Goal: Task Accomplishment & Management: Use online tool/utility

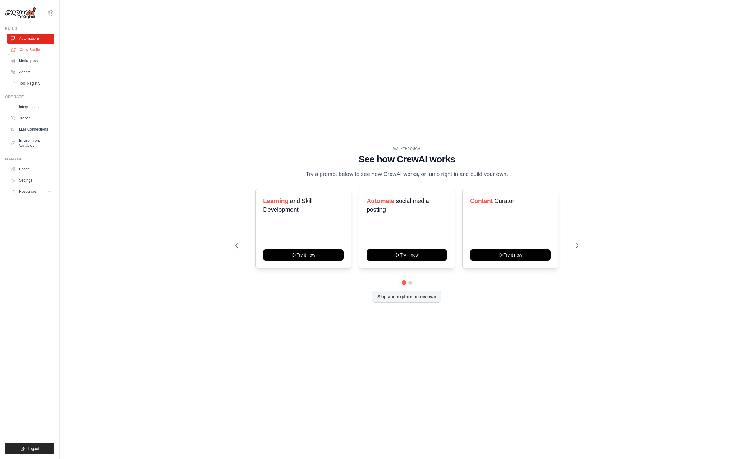
click at [32, 48] on link "Crew Studio" at bounding box center [31, 50] width 47 height 10
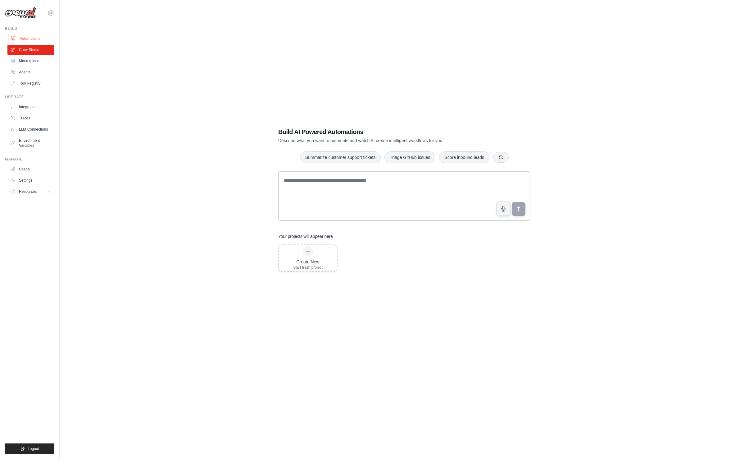
click at [34, 40] on link "Automations" at bounding box center [31, 39] width 47 height 10
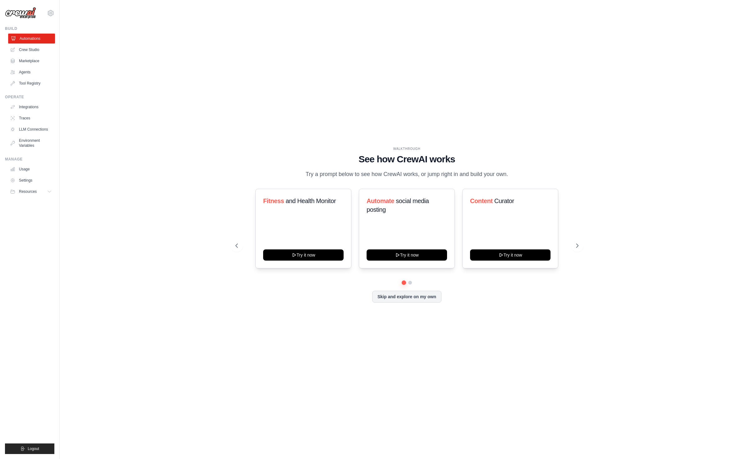
click at [39, 36] on link "Automations" at bounding box center [31, 39] width 47 height 10
click at [39, 58] on link "Marketplace" at bounding box center [31, 61] width 47 height 10
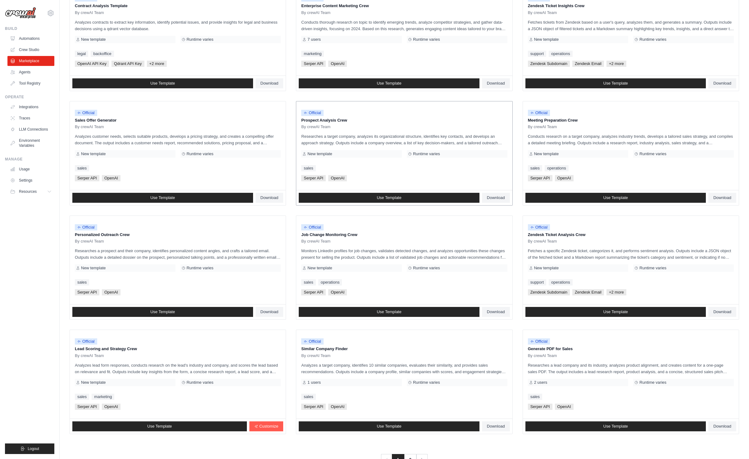
scroll to position [117, 0]
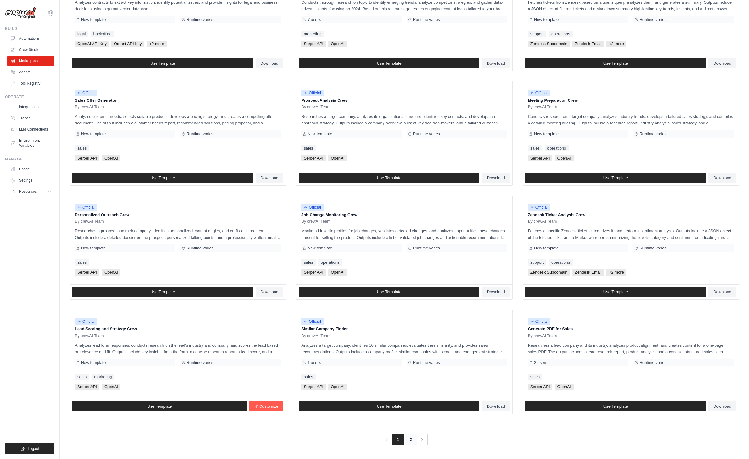
click at [416, 440] on link "2" at bounding box center [411, 439] width 12 height 11
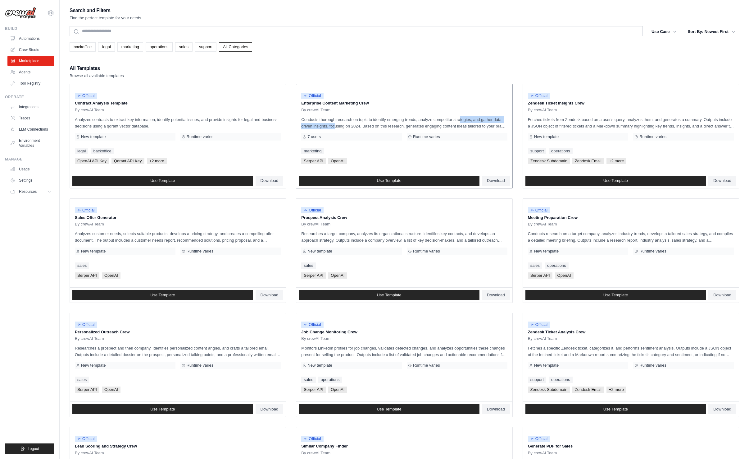
drag, startPoint x: 426, startPoint y: 117, endPoint x: 446, endPoint y: 117, distance: 20.8
click at [446, 117] on p "Conducts thorough research on topic to identify emerging trends, analyze compet…" at bounding box center [404, 122] width 206 height 13
click at [409, 120] on p "Conducts thorough research on topic to identify emerging trends, analyze compet…" at bounding box center [404, 122] width 206 height 13
click at [402, 122] on p "Conducts thorough research on topic to identify emerging trends, analyze compet…" at bounding box center [404, 122] width 206 height 13
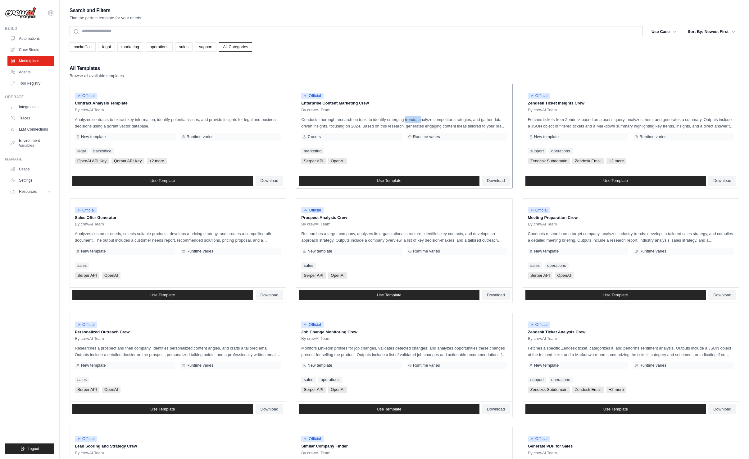
click at [402, 122] on p "Conducts thorough research on topic to identify emerging trends, analyze compet…" at bounding box center [404, 122] width 206 height 13
drag, startPoint x: 402, startPoint y: 122, endPoint x: 390, endPoint y: 124, distance: 11.7
click at [390, 124] on p "Conducts thorough research on topic to identify emerging trends, analyze compet…" at bounding box center [404, 122] width 206 height 13
click at [195, 113] on div "Official Contract Analysis Template By crewAI Team Analyzes contracts to extrac…" at bounding box center [178, 128] width 216 height 89
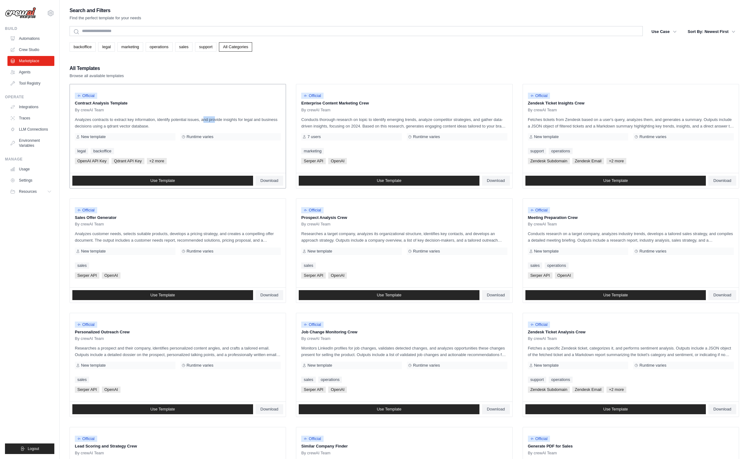
click at [195, 113] on div "Official Contract Analysis Template By crewAI Team Analyzes contracts to extrac…" at bounding box center [178, 128] width 216 height 89
drag, startPoint x: 195, startPoint y: 113, endPoint x: 168, endPoint y: 123, distance: 28.4
click at [168, 123] on p "Analyzes contracts to extract key information, identify potential issues, and p…" at bounding box center [178, 122] width 206 height 13
click at [166, 244] on div "Official Sales Offer Generator By crewAI Team Analyzes customer needs, selects …" at bounding box center [178, 243] width 216 height 89
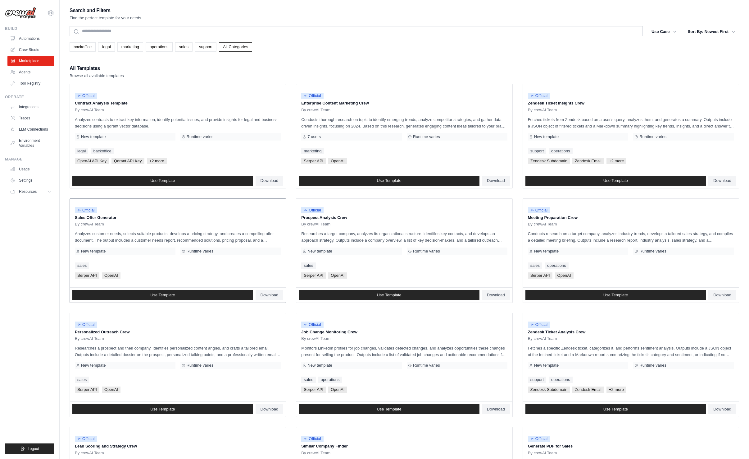
click at [166, 240] on p "Analyzes customer needs, selects suitable products, develops a pricing strategy…" at bounding box center [178, 236] width 206 height 13
drag, startPoint x: 166, startPoint y: 240, endPoint x: 154, endPoint y: 242, distance: 12.0
click at [154, 242] on p "Analyzes customer needs, selects suitable products, develops a pricing strategy…" at bounding box center [178, 236] width 206 height 13
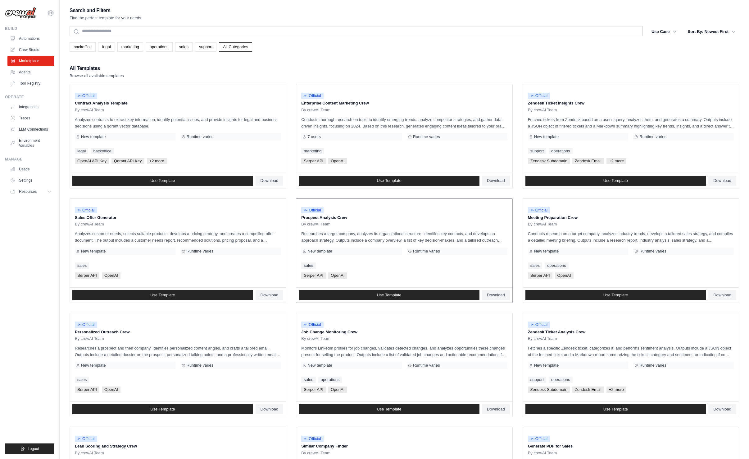
click at [382, 233] on p "Researches a target company, analyzes its organizational structure, identifies …" at bounding box center [404, 236] width 206 height 13
drag, startPoint x: 382, startPoint y: 233, endPoint x: 387, endPoint y: 240, distance: 9.3
click at [387, 240] on p "Researches a target company, analyzes its organizational structure, identifies …" at bounding box center [404, 236] width 206 height 13
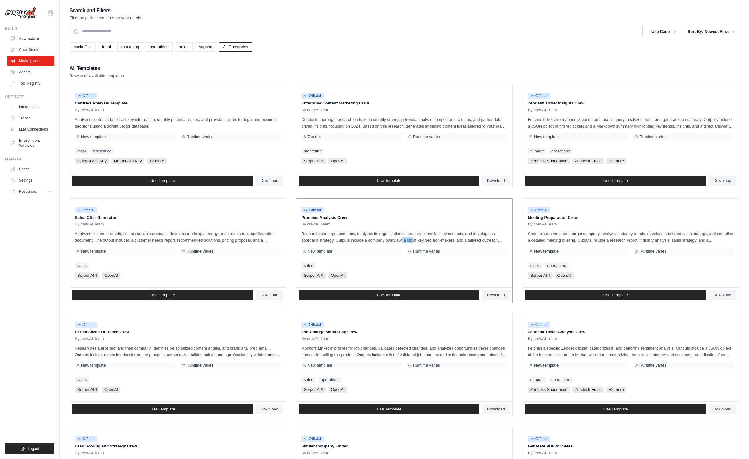
click at [387, 240] on p "Researches a target company, analyzes its organizational structure, identifies …" at bounding box center [404, 236] width 206 height 13
click at [628, 240] on p "Conducts research on a target company, analyzes industry trends, develops a tai…" at bounding box center [631, 236] width 206 height 13
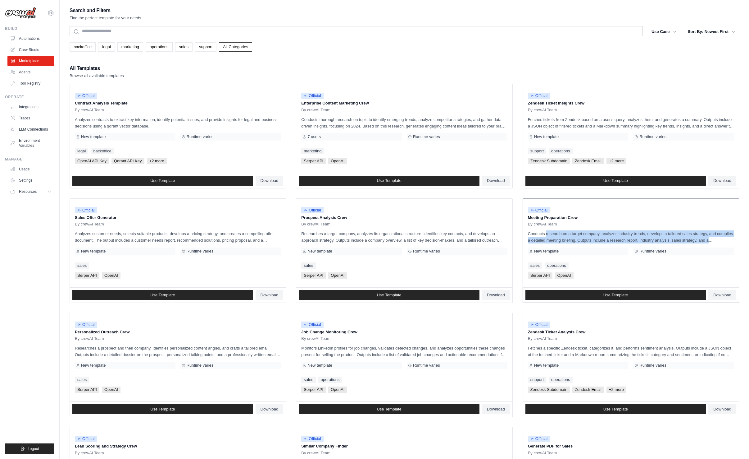
drag, startPoint x: 628, startPoint y: 240, endPoint x: 621, endPoint y: 240, distance: 6.5
click at [621, 240] on p "Conducts research on a target company, analyzes industry trends, develops a tai…" at bounding box center [631, 236] width 206 height 13
click at [608, 360] on div "Official Zendesk Ticket Analysis Crew By crewAI Team Fetches a specific Zendesk…" at bounding box center [631, 357] width 216 height 89
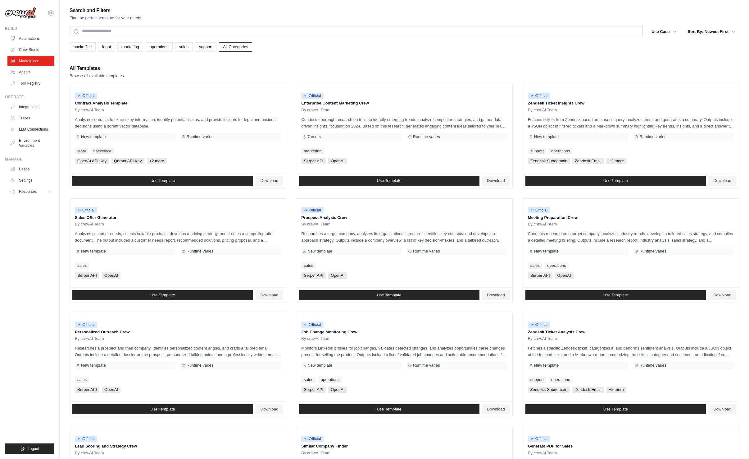
click at [608, 360] on div "Official Zendesk Ticket Analysis Crew By crewAI Team Fetches a specific Zendesk…" at bounding box center [631, 357] width 216 height 89
click at [615, 352] on p "Fetches a specific Zendesk ticket, categorizes it, and performs sentiment analy…" at bounding box center [631, 351] width 206 height 13
click at [427, 356] on p "Monitors LinkedIn profiles for job changes, validates detected changes, and ana…" at bounding box center [404, 351] width 206 height 13
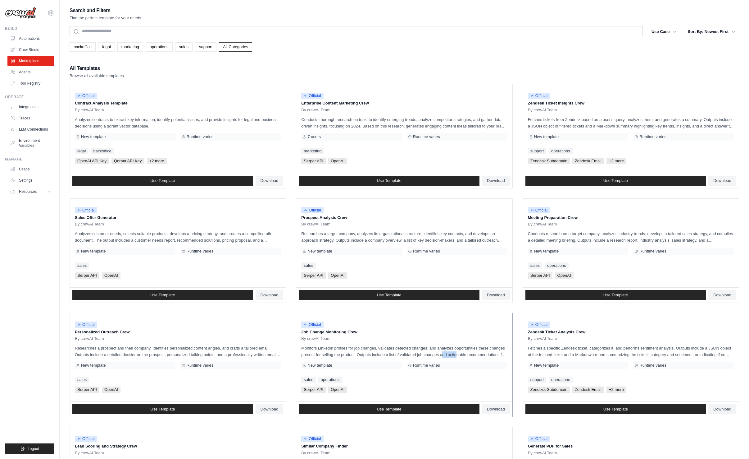
click at [427, 356] on p "Monitors LinkedIn profiles for job changes, validates detected changes, and ana…" at bounding box center [404, 351] width 206 height 13
drag, startPoint x: 427, startPoint y: 356, endPoint x: 393, endPoint y: 355, distance: 34.2
click at [393, 355] on p "Monitors LinkedIn profiles for job changes, validates detected changes, and ana…" at bounding box center [404, 351] width 206 height 13
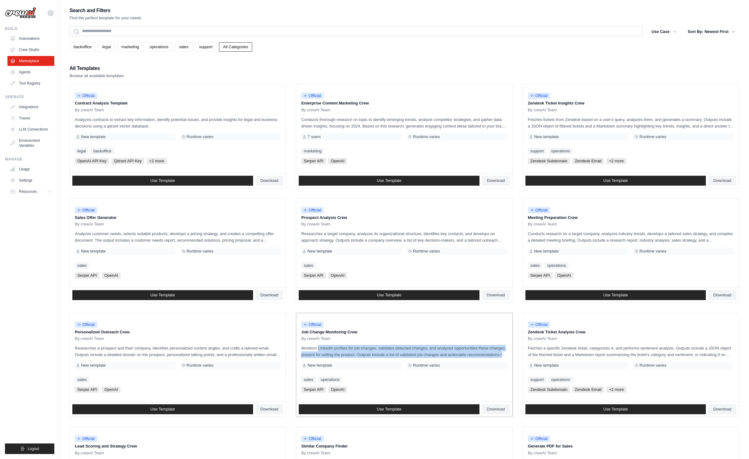
click at [393, 355] on p "Monitors LinkedIn profiles for job changes, validates detected changes, and ana…" at bounding box center [404, 351] width 206 height 13
drag, startPoint x: 393, startPoint y: 355, endPoint x: 371, endPoint y: 354, distance: 21.8
click at [371, 354] on p "Monitors LinkedIn profiles for job changes, validates detected changes, and ana…" at bounding box center [404, 351] width 206 height 13
click at [191, 356] on p "Researches a prospect and their company, identifies personalized content angles…" at bounding box center [178, 351] width 206 height 13
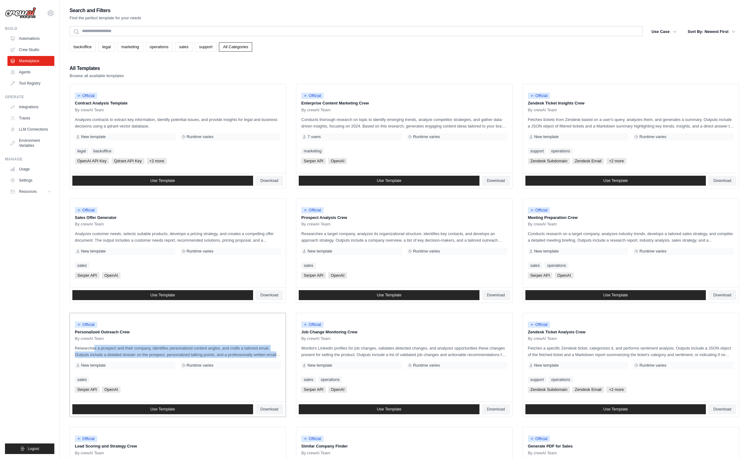
click at [191, 356] on p "Researches a prospect and their company, identifies personalized content angles…" at bounding box center [178, 351] width 206 height 13
drag, startPoint x: 191, startPoint y: 356, endPoint x: 169, endPoint y: 358, distance: 22.4
click at [169, 358] on p "Researches a prospect and their company, identifies personalized content angles…" at bounding box center [178, 351] width 206 height 13
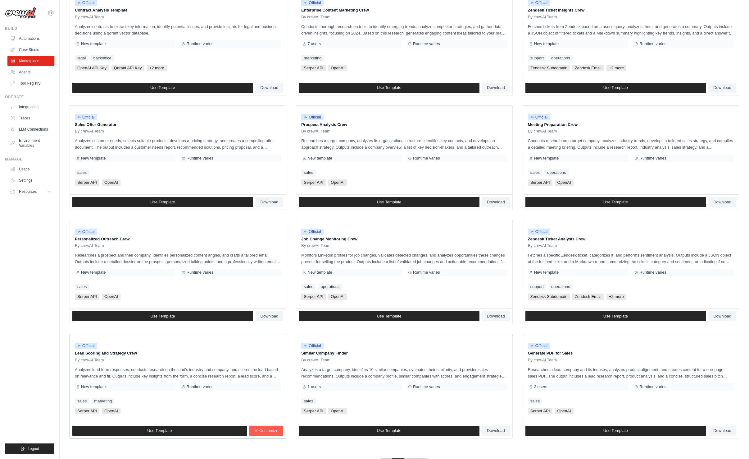
scroll to position [93, 0]
click at [163, 372] on p "Analyzes lead form responses, conducts research on the lead's industry and comp…" at bounding box center [178, 372] width 206 height 13
click at [162, 374] on p "Analyzes lead form responses, conducts research on the lead's industry and comp…" at bounding box center [178, 372] width 206 height 13
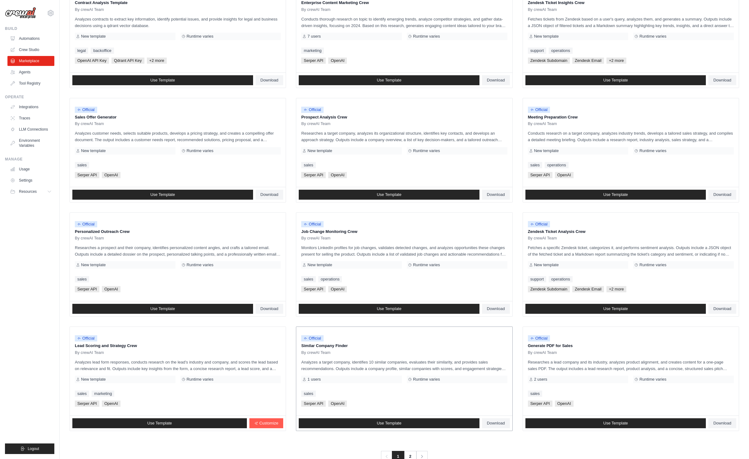
scroll to position [117, 0]
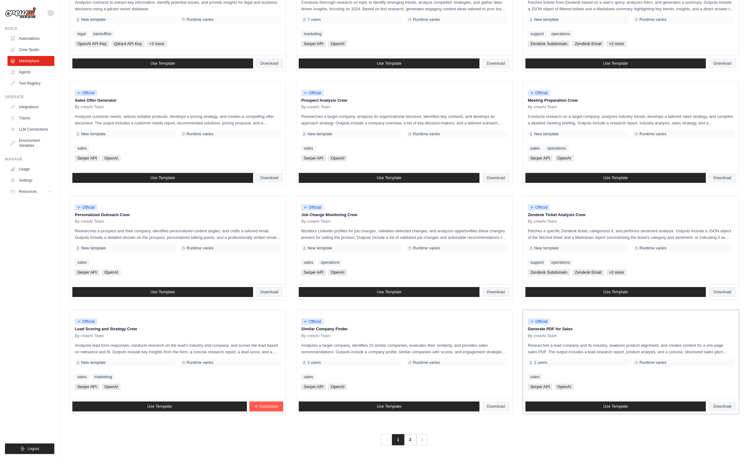
click at [618, 344] on p "Researches a lead company and its industry, analyzes product alignment, and cre…" at bounding box center [631, 348] width 206 height 13
drag, startPoint x: 618, startPoint y: 344, endPoint x: 612, endPoint y: 348, distance: 6.7
click at [612, 348] on p "Researches a lead company and its industry, analyzes product alignment, and cre…" at bounding box center [631, 348] width 206 height 13
click at [613, 346] on p "Researches a lead company and its industry, analyzes product alignment, and cre…" at bounding box center [631, 348] width 206 height 13
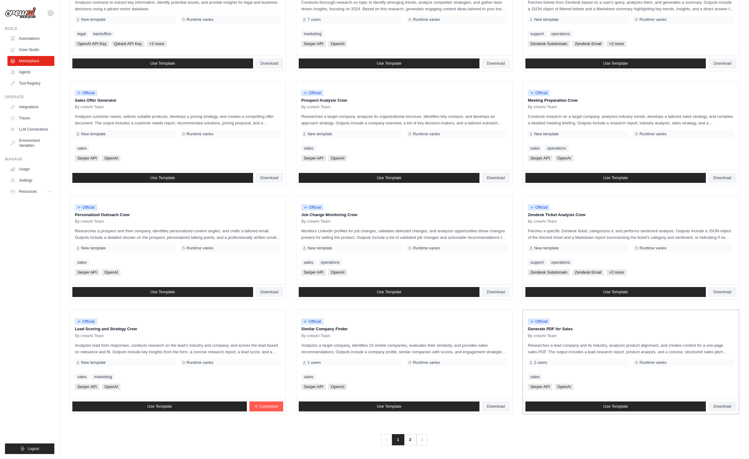
click at [613, 345] on p "Researches a lead company and its industry, analyzes product alignment, and cre…" at bounding box center [631, 348] width 206 height 13
click at [613, 344] on p "Researches a lead company and its industry, analyzes product alignment, and cre…" at bounding box center [631, 348] width 206 height 13
click at [391, 342] on p "Analyzes a target company, identifies 10 similar companies, evaluates their sim…" at bounding box center [404, 348] width 206 height 13
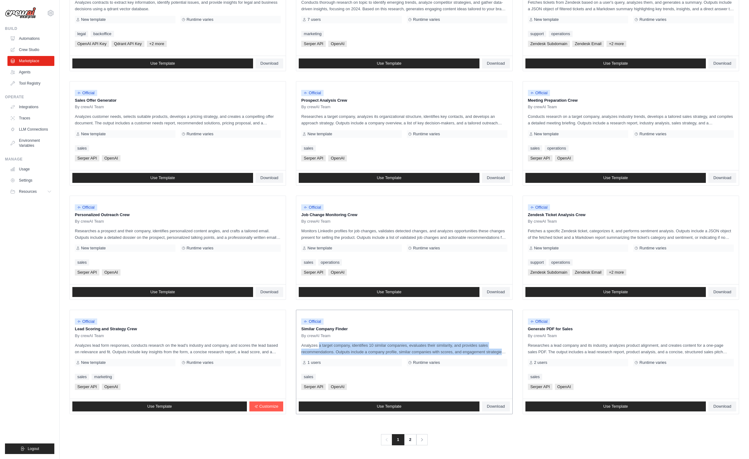
click at [391, 342] on p "Analyzes a target company, identifies 10 similar companies, evaluates their sim…" at bounding box center [404, 348] width 206 height 13
drag, startPoint x: 391, startPoint y: 342, endPoint x: 384, endPoint y: 350, distance: 10.6
click at [384, 350] on p "Analyzes a target company, identifies 10 similar companies, evaluates their sim…" at bounding box center [404, 348] width 206 height 13
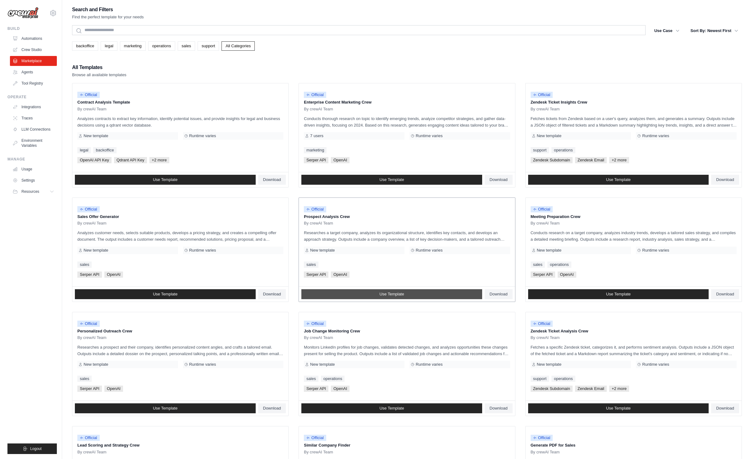
scroll to position [0, 0]
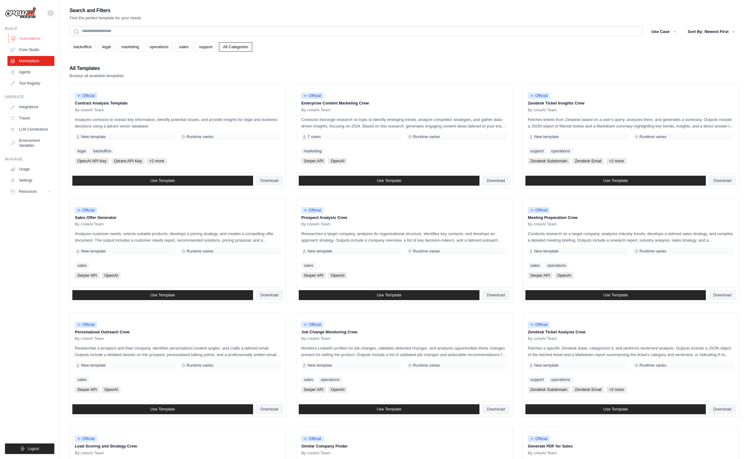
click at [35, 38] on link "Automations" at bounding box center [31, 39] width 47 height 10
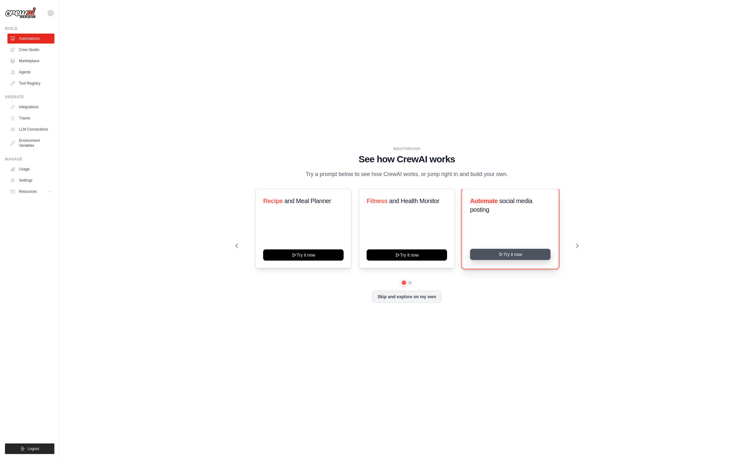
click at [507, 254] on button "Try it now" at bounding box center [510, 254] width 80 height 11
click at [29, 55] on ul "Automations Crew Studio Marketplace Agents Tool Registry" at bounding box center [30, 61] width 47 height 55
click at [36, 50] on link "Crew Studio" at bounding box center [31, 50] width 47 height 10
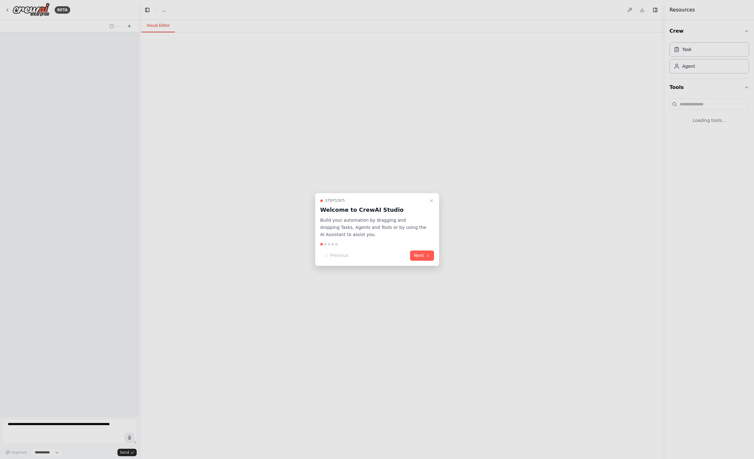
select select "****"
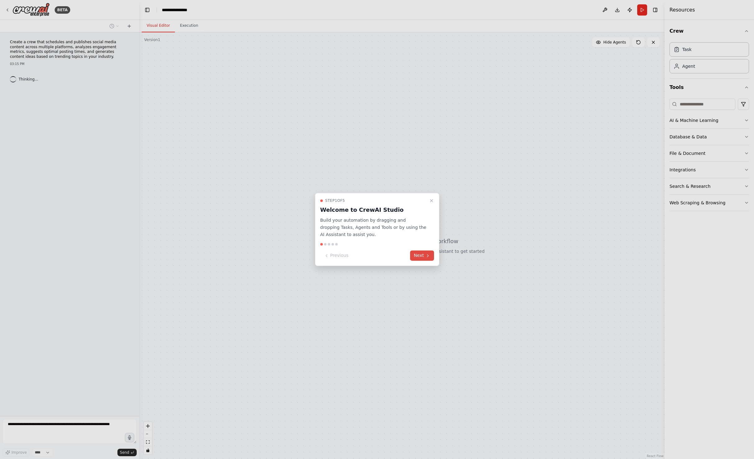
click at [426, 257] on icon at bounding box center [427, 255] width 5 height 5
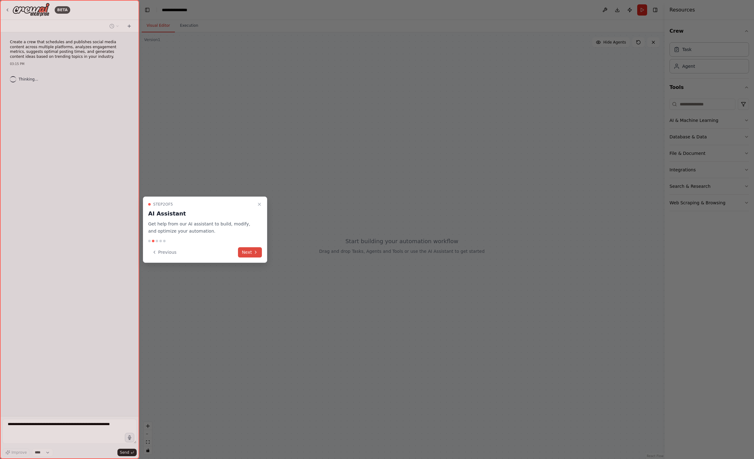
click at [253, 250] on button "Next" at bounding box center [250, 252] width 24 height 10
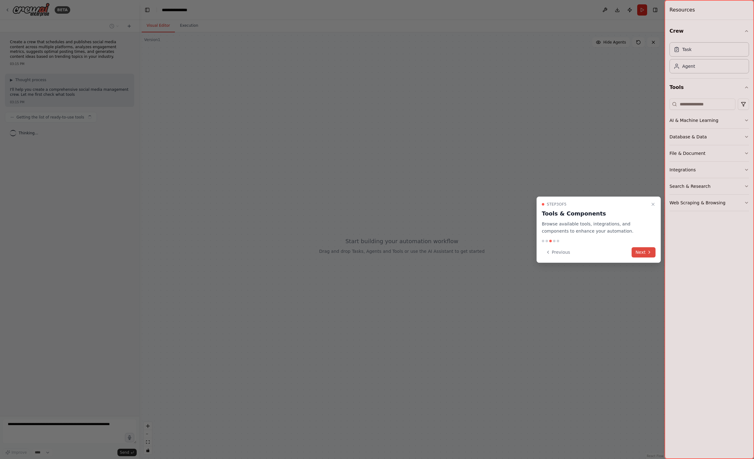
click at [645, 249] on button "Next" at bounding box center [644, 252] width 24 height 10
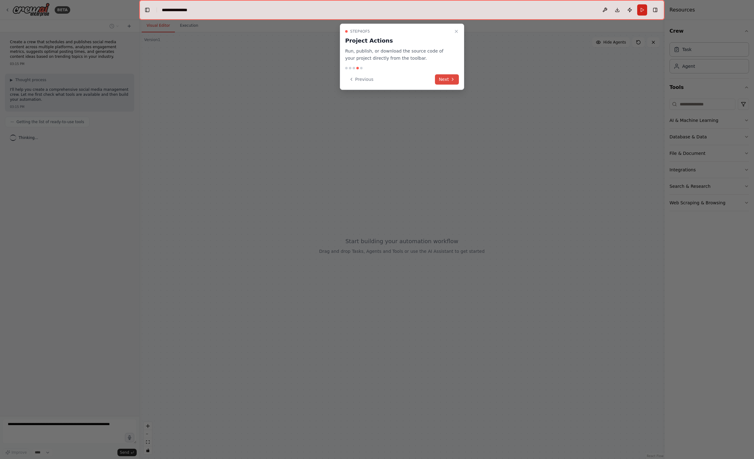
click at [448, 79] on button "Next" at bounding box center [447, 79] width 24 height 10
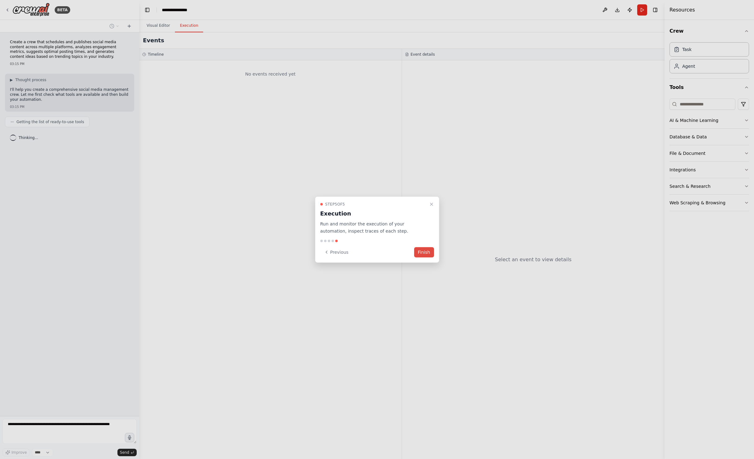
click at [428, 249] on button "Finish" at bounding box center [424, 252] width 20 height 10
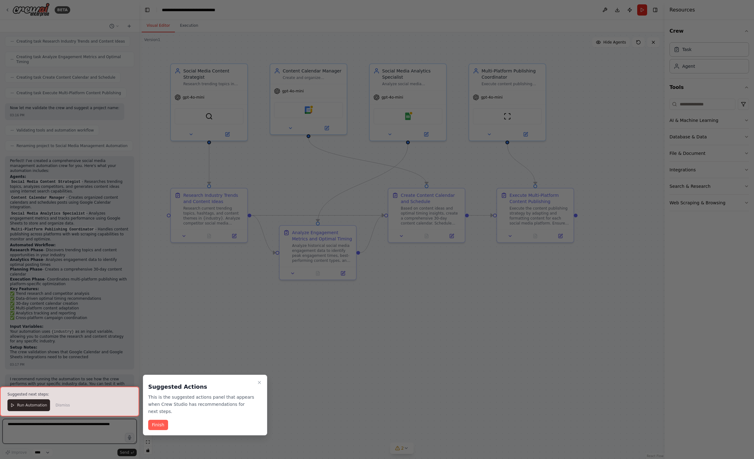
scroll to position [419, 0]
click at [25, 400] on div at bounding box center [69, 401] width 139 height 30
click at [24, 405] on div at bounding box center [69, 401] width 139 height 30
click at [154, 419] on button "Finish" at bounding box center [158, 424] width 20 height 10
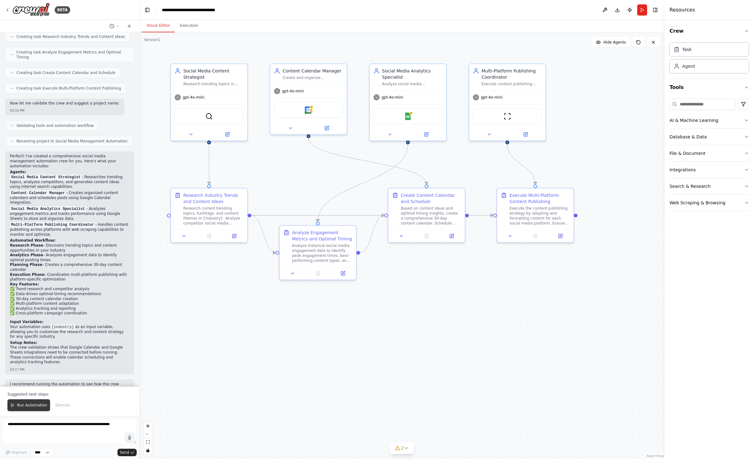
click at [25, 404] on span "Run Automation" at bounding box center [32, 404] width 30 height 5
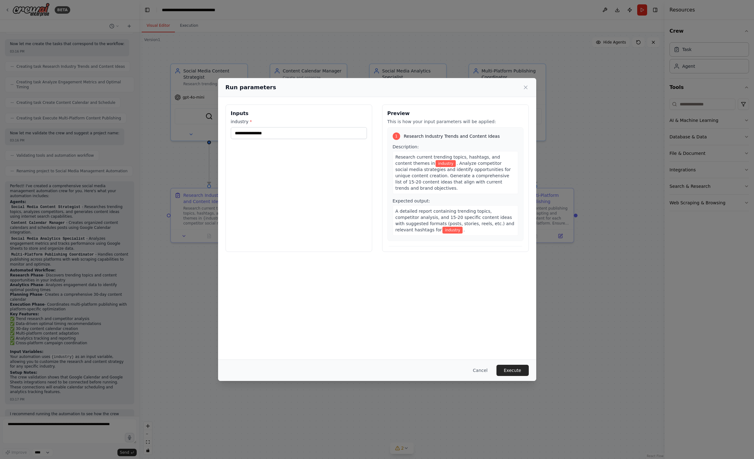
click at [309, 126] on div "industry *" at bounding box center [299, 128] width 136 height 21
click at [307, 131] on input "industry *" at bounding box center [299, 133] width 136 height 12
click at [302, 138] on input "industry *" at bounding box center [299, 133] width 136 height 12
type input "**********"
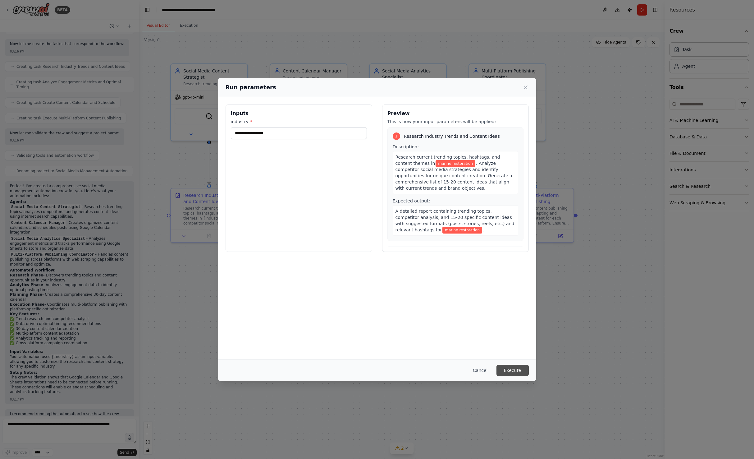
click at [511, 370] on button "Execute" at bounding box center [512, 369] width 32 height 11
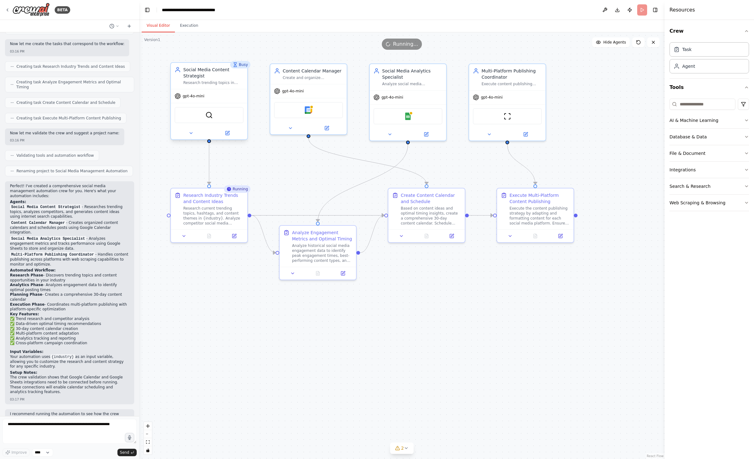
click at [199, 97] on span "gpt-4o-mini" at bounding box center [194, 96] width 22 height 5
click at [695, 123] on div "AI & Machine Learning" at bounding box center [694, 120] width 49 height 6
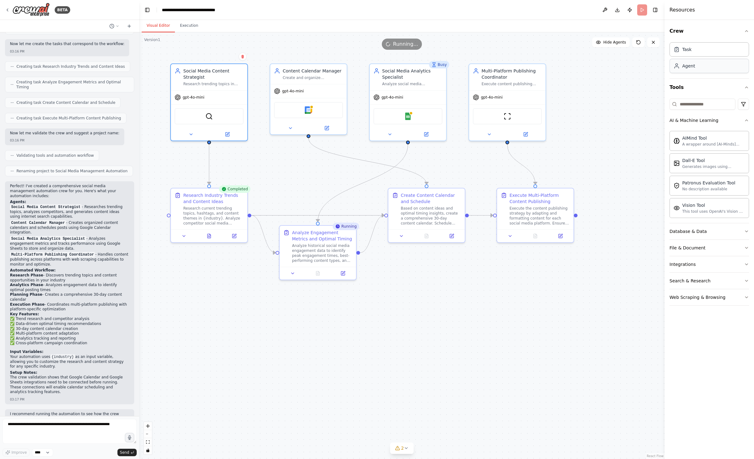
click at [691, 70] on div "Agent" at bounding box center [710, 66] width 80 height 14
click at [700, 69] on div "Agent" at bounding box center [710, 66] width 80 height 14
click at [226, 133] on icon at bounding box center [228, 133] width 4 height 4
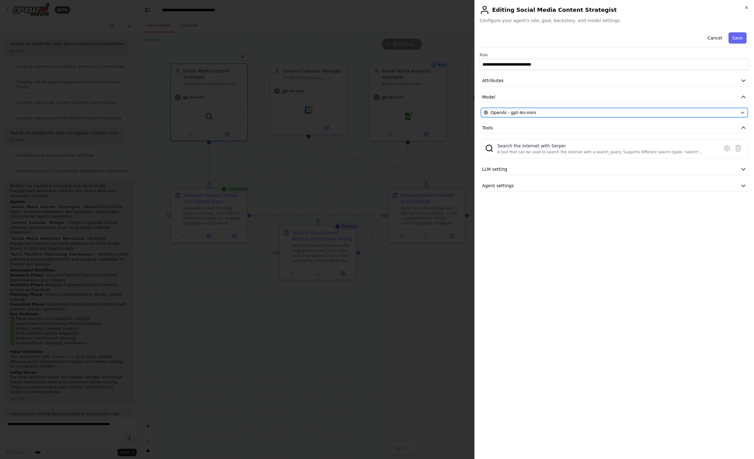
click at [538, 113] on div "OpenAI - gpt-4o-mini" at bounding box center [611, 112] width 254 height 6
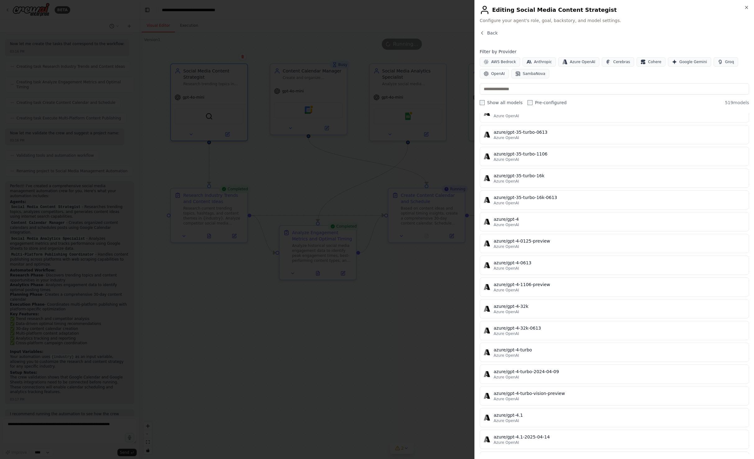
scroll to position [4474, 0]
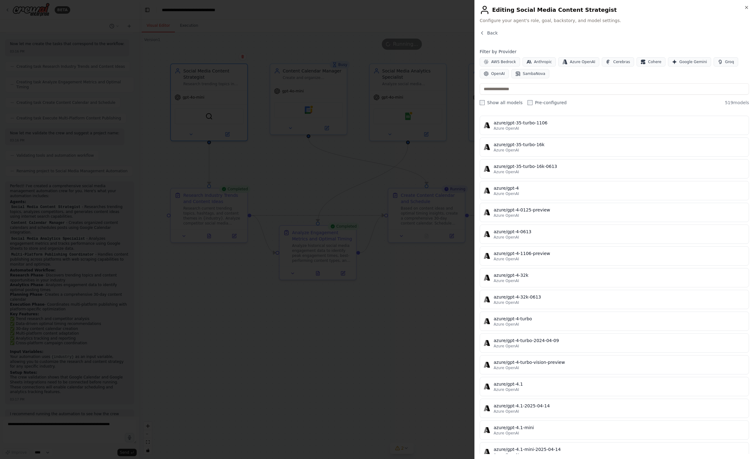
click at [386, 216] on div at bounding box center [377, 229] width 754 height 459
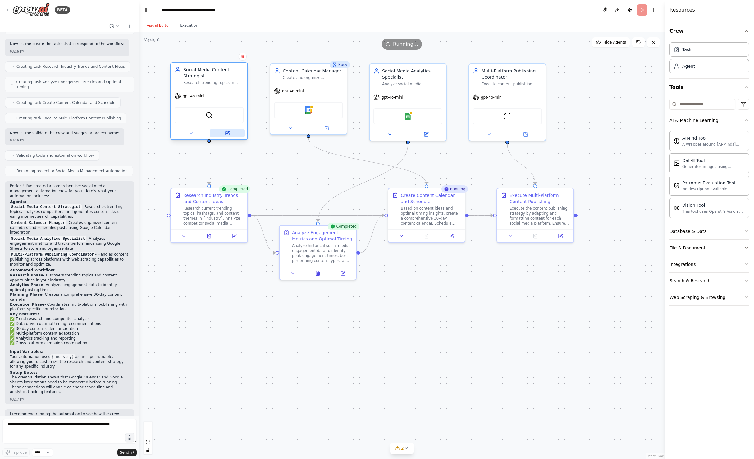
click at [227, 133] on icon at bounding box center [227, 132] width 3 height 3
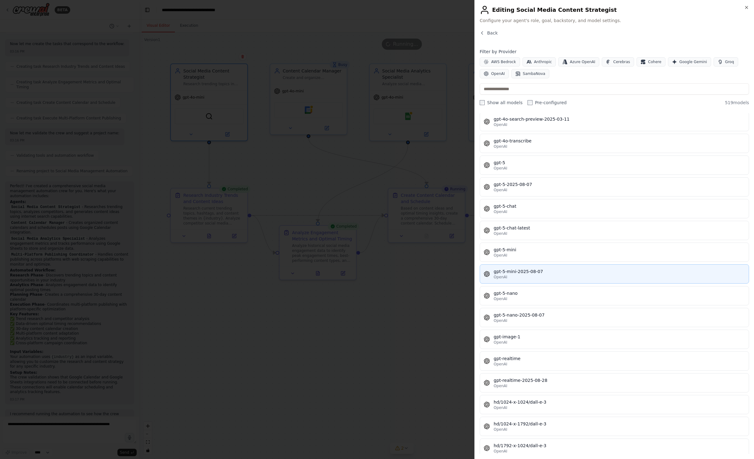
scroll to position [9787, 0]
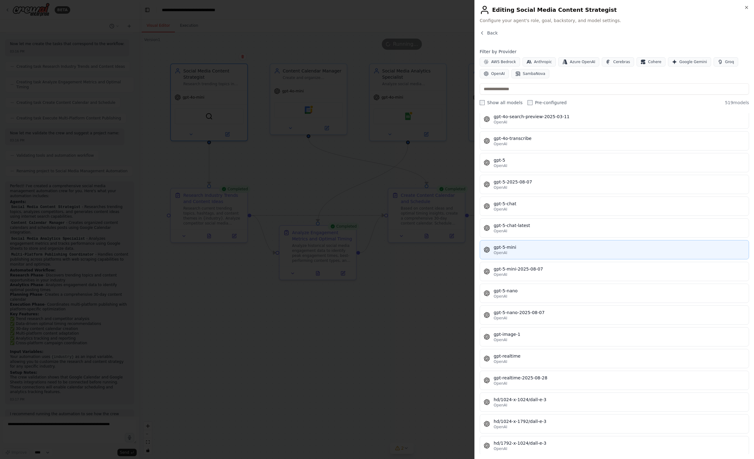
click at [644, 253] on div "OpenAI" at bounding box center [619, 252] width 251 height 5
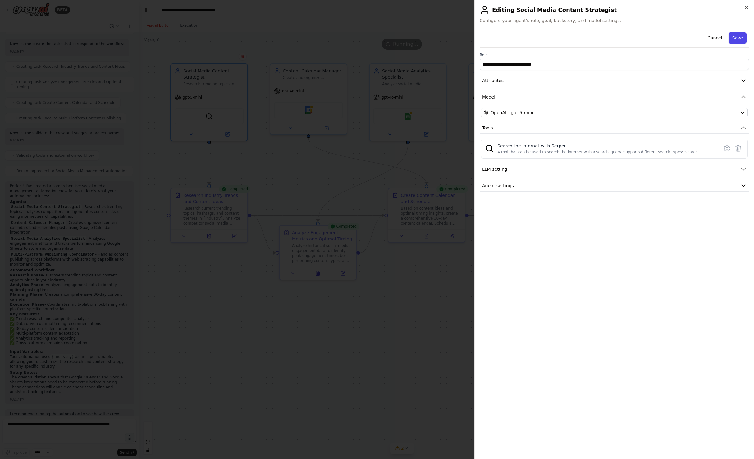
click at [741, 39] on button "Save" at bounding box center [738, 37] width 18 height 11
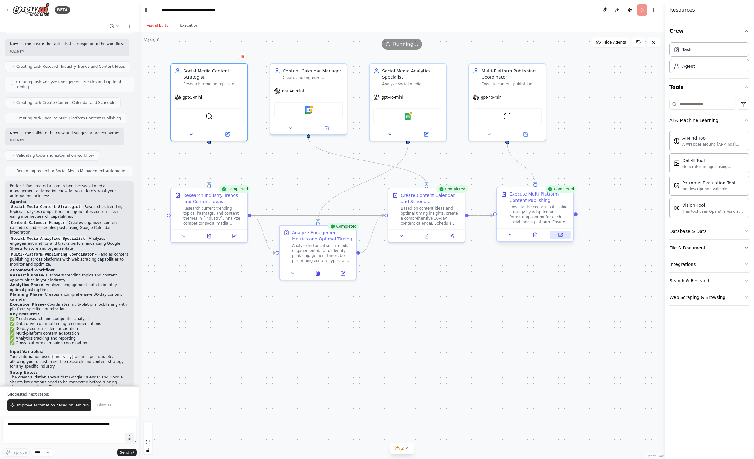
scroll to position [419, 0]
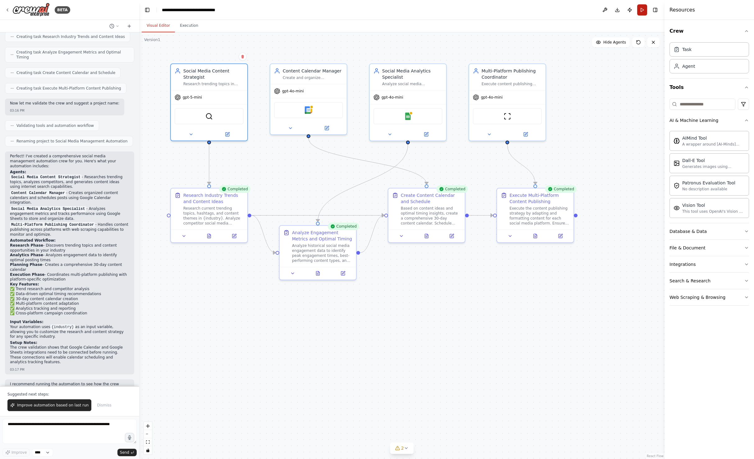
click at [643, 11] on button "Run" at bounding box center [642, 9] width 10 height 11
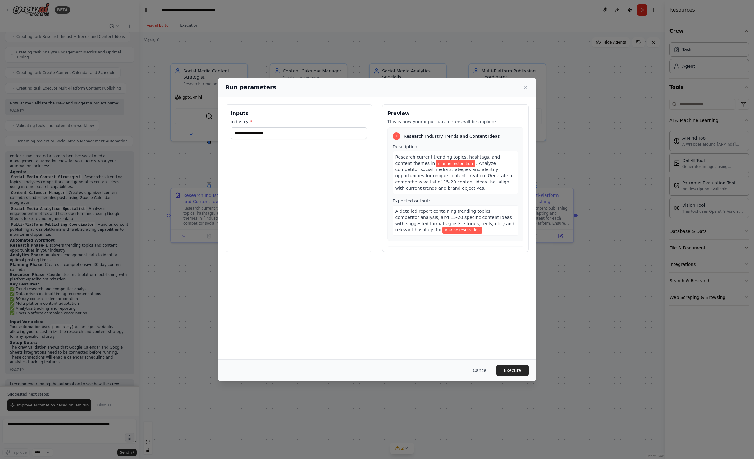
click at [529, 89] on div "Run parameters" at bounding box center [377, 87] width 318 height 19
click at [524, 84] on div "Run parameters" at bounding box center [377, 87] width 303 height 9
click at [524, 89] on icon at bounding box center [526, 87] width 6 height 6
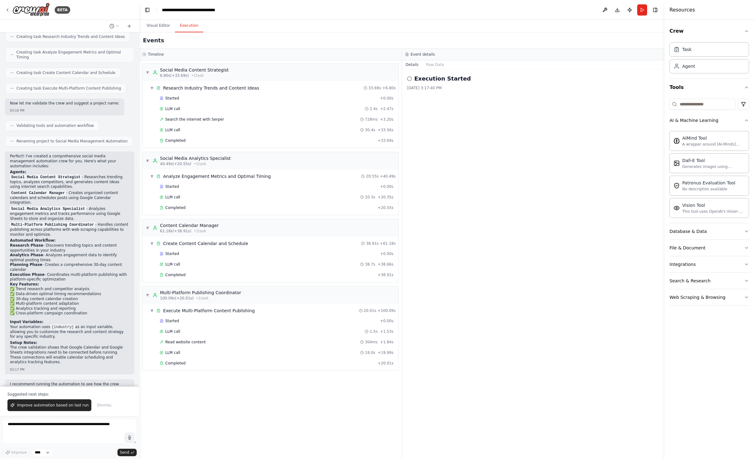
click at [181, 30] on button "Execution" at bounding box center [189, 25] width 28 height 13
click at [160, 30] on button "Visual Editor" at bounding box center [158, 25] width 33 height 13
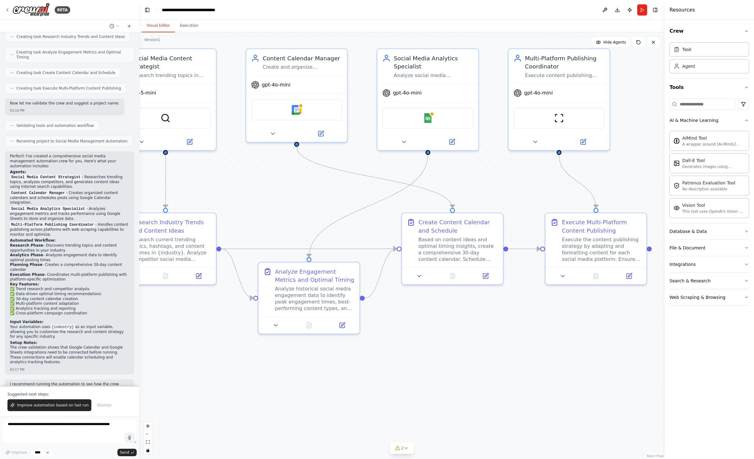
drag, startPoint x: 329, startPoint y: 107, endPoint x: 410, endPoint y: 177, distance: 107.0
click at [409, 175] on div ".deletable-edge-delete-btn { width: 20px; height: 20px; border: 0px solid #ffff…" at bounding box center [401, 245] width 525 height 426
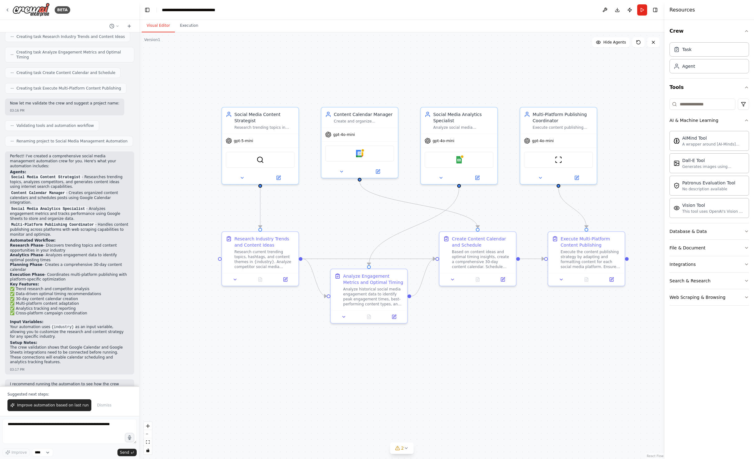
drag, startPoint x: 358, startPoint y: 164, endPoint x: 392, endPoint y: 187, distance: 40.9
click at [392, 187] on div ".deletable-edge-delete-btn { width: 20px; height: 20px; border: 0px solid #ffff…" at bounding box center [401, 245] width 525 height 426
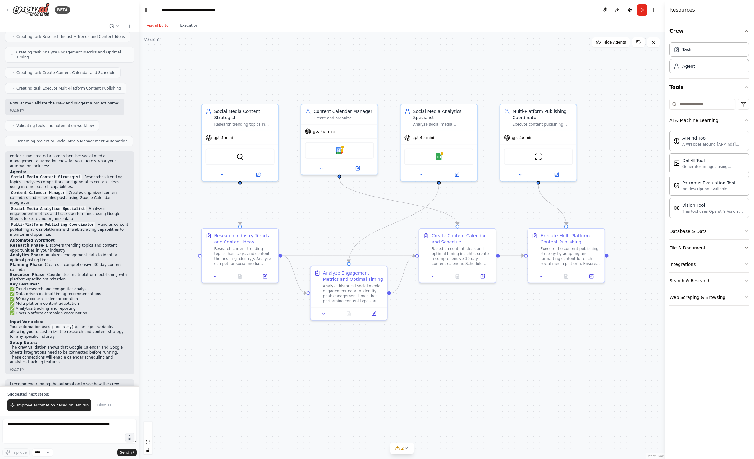
drag, startPoint x: 382, startPoint y: 184, endPoint x: 341, endPoint y: 181, distance: 41.8
click at [341, 181] on div ".deletable-edge-delete-btn { width: 20px; height: 20px; border: 0px solid #ffff…" at bounding box center [401, 245] width 525 height 426
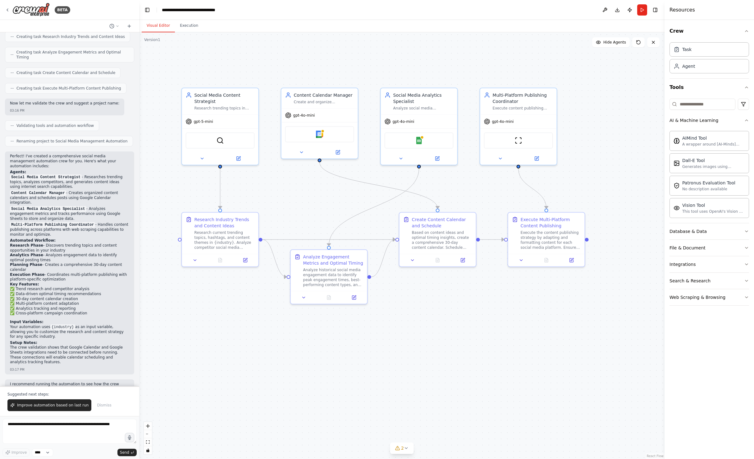
drag, startPoint x: 346, startPoint y: 181, endPoint x: 360, endPoint y: 163, distance: 22.3
click at [360, 163] on div ".deletable-edge-delete-btn { width: 20px; height: 20px; border: 0px solid #ffff…" at bounding box center [401, 245] width 525 height 426
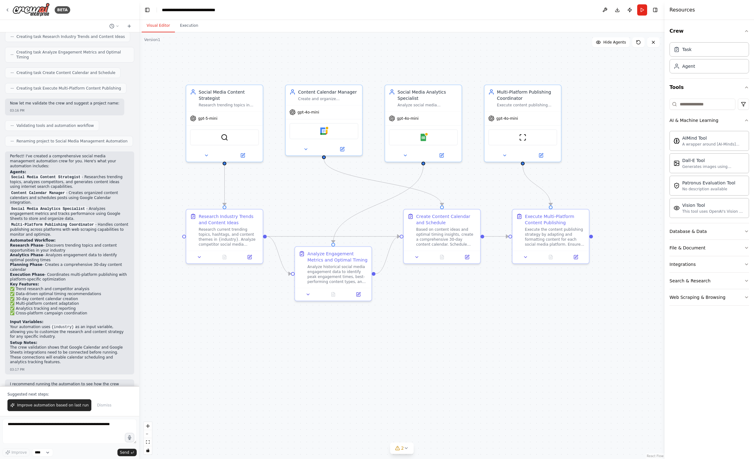
click at [596, 166] on div ".deletable-edge-delete-btn { width: 20px; height: 20px; border: 0px solid #ffff…" at bounding box center [401, 245] width 525 height 426
click at [675, 264] on div "Integrations" at bounding box center [683, 264] width 26 height 6
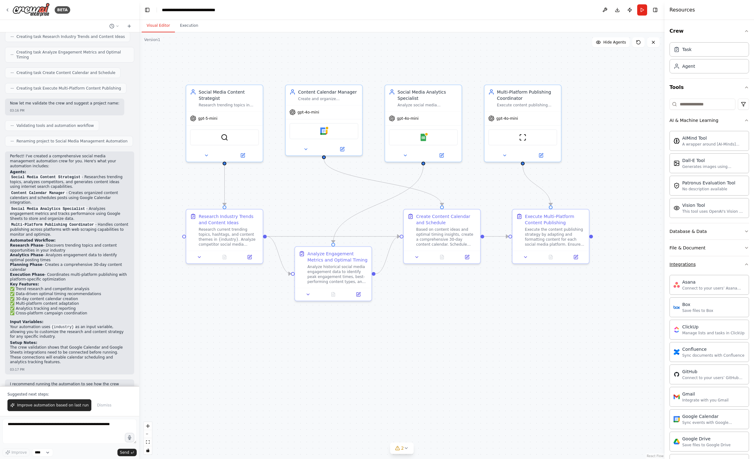
click at [681, 266] on div "Integrations" at bounding box center [683, 264] width 26 height 6
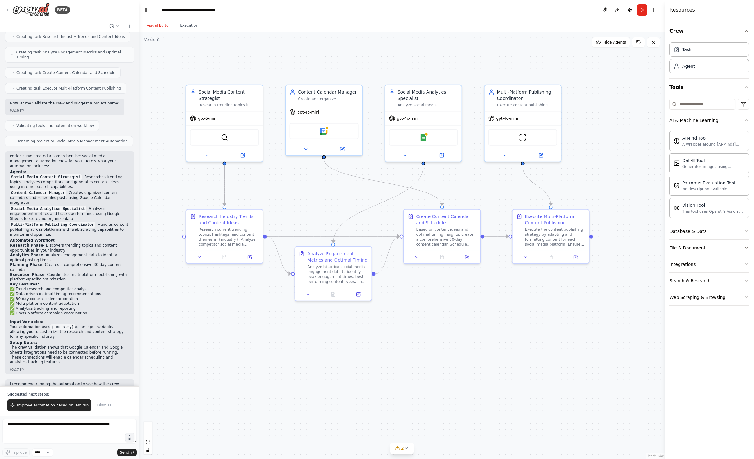
click at [691, 300] on div "Web Scraping & Browsing" at bounding box center [698, 297] width 56 height 6
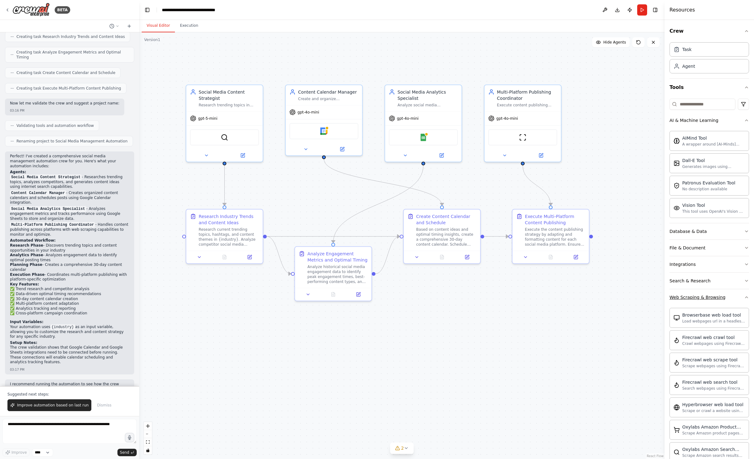
click at [690, 298] on div "Web Scraping & Browsing" at bounding box center [698, 297] width 56 height 6
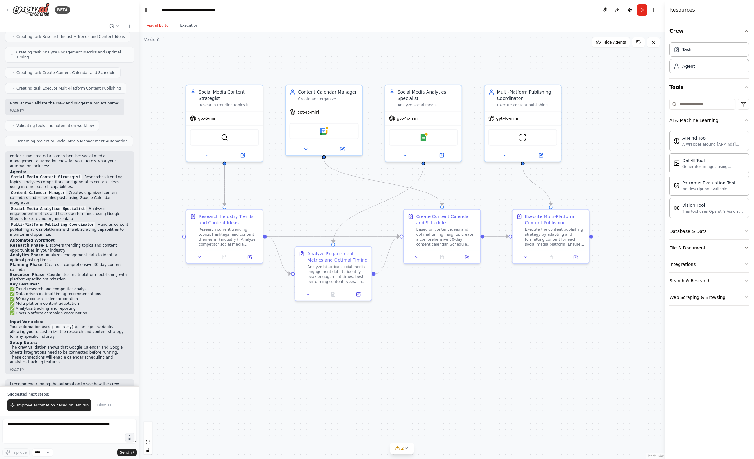
click at [693, 299] on div "Web Scraping & Browsing" at bounding box center [698, 297] width 56 height 6
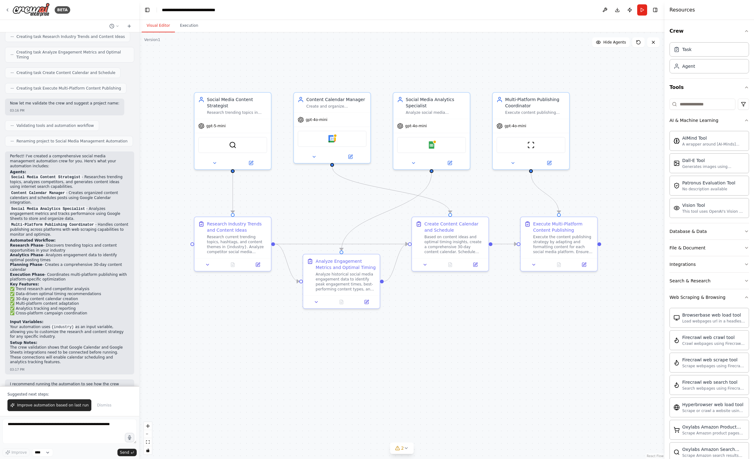
drag, startPoint x: 381, startPoint y: 198, endPoint x: 430, endPoint y: 244, distance: 67.7
click at [404, 228] on div ".deletable-edge-delete-btn { width: 20px; height: 20px; border: 0px solid #ffff…" at bounding box center [401, 245] width 525 height 426
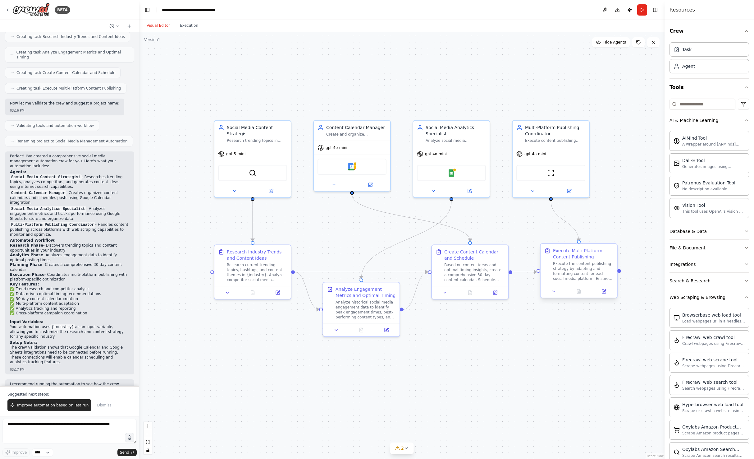
click at [609, 297] on div at bounding box center [579, 291] width 76 height 13
click at [607, 292] on button at bounding box center [603, 290] width 21 height 7
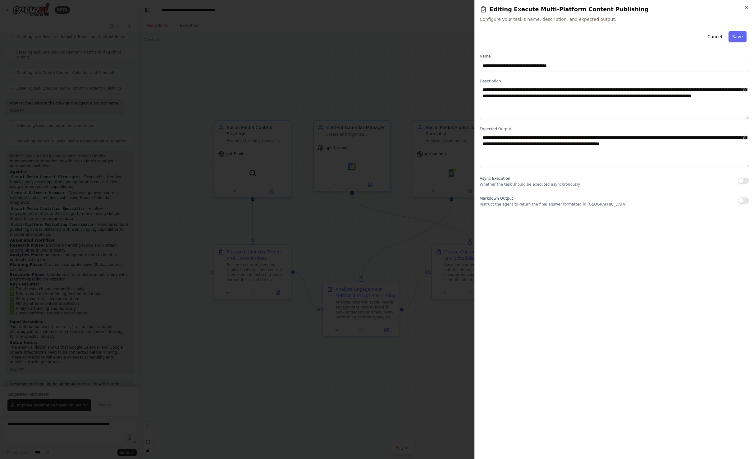
click at [408, 239] on div at bounding box center [377, 229] width 754 height 459
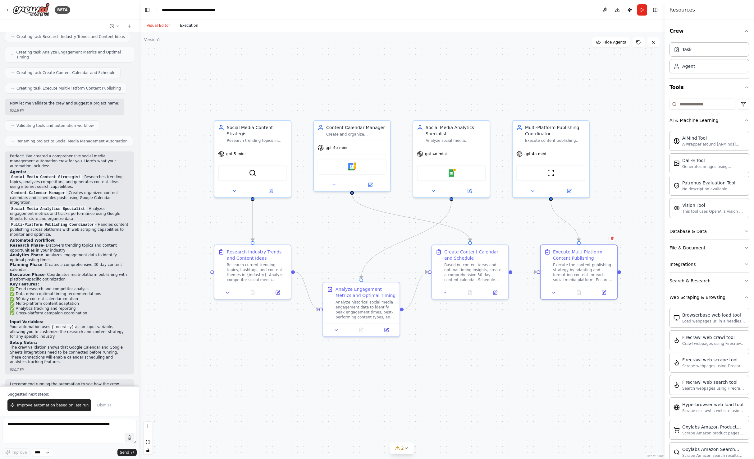
click at [185, 26] on button "Execution" at bounding box center [189, 25] width 28 height 13
click at [165, 29] on button "Visual Editor" at bounding box center [158, 25] width 33 height 13
click at [190, 26] on button "Execution" at bounding box center [189, 25] width 28 height 13
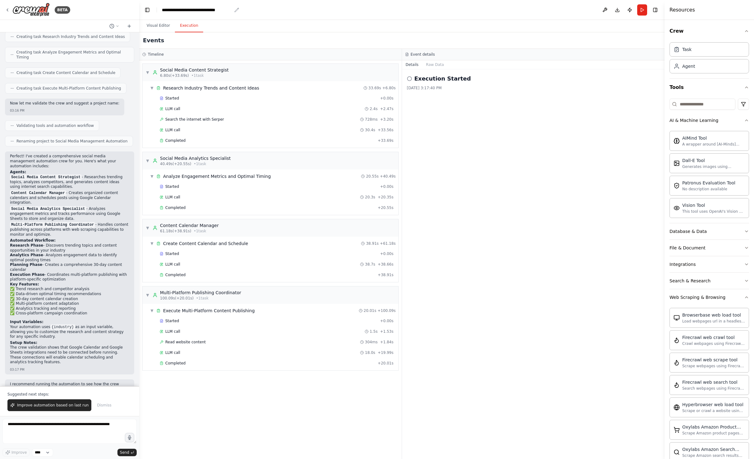
click at [188, 12] on div "**********" at bounding box center [197, 10] width 70 height 6
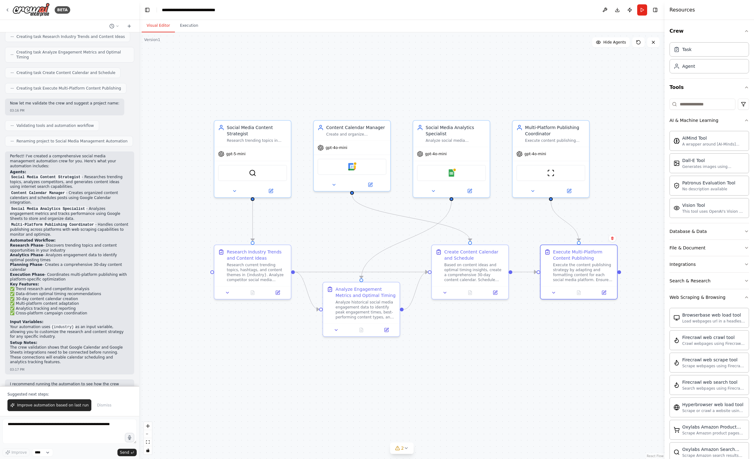
click at [169, 22] on button "Visual Editor" at bounding box center [158, 25] width 33 height 13
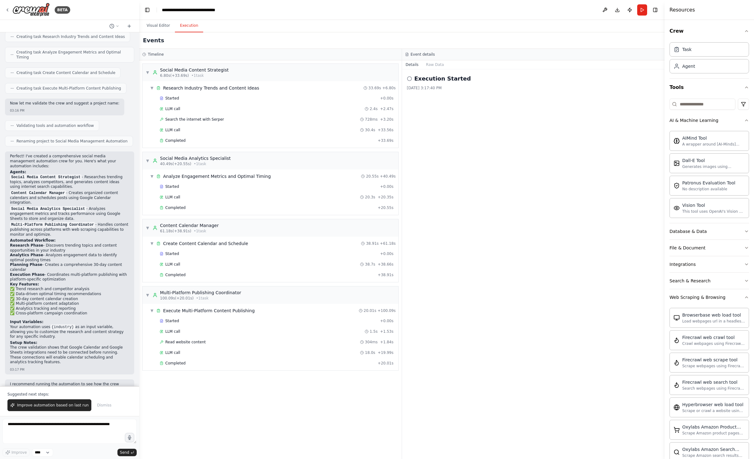
click at [191, 25] on button "Execution" at bounding box center [189, 25] width 28 height 13
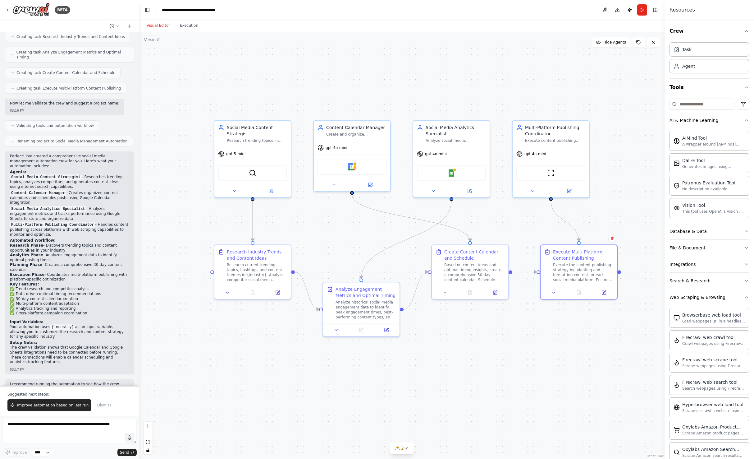
click at [166, 25] on button "Visual Editor" at bounding box center [158, 25] width 33 height 13
click at [183, 25] on button "Execution" at bounding box center [189, 25] width 28 height 13
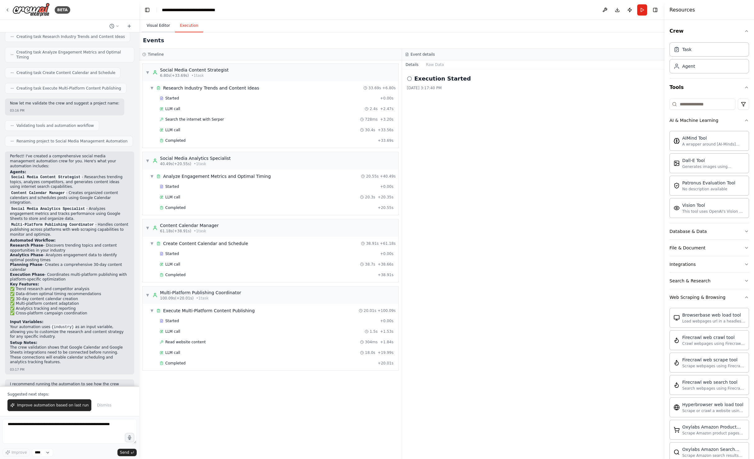
click at [167, 25] on button "Visual Editor" at bounding box center [158, 25] width 33 height 13
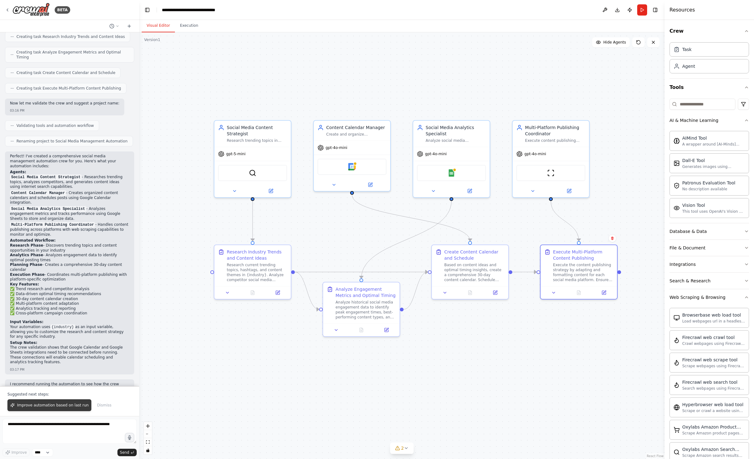
click at [67, 409] on button "Improve automation based on last run" at bounding box center [49, 405] width 84 height 12
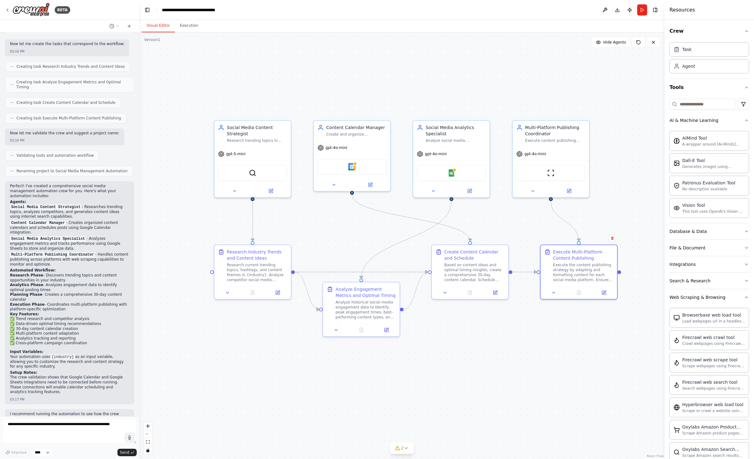
scroll to position [405, 0]
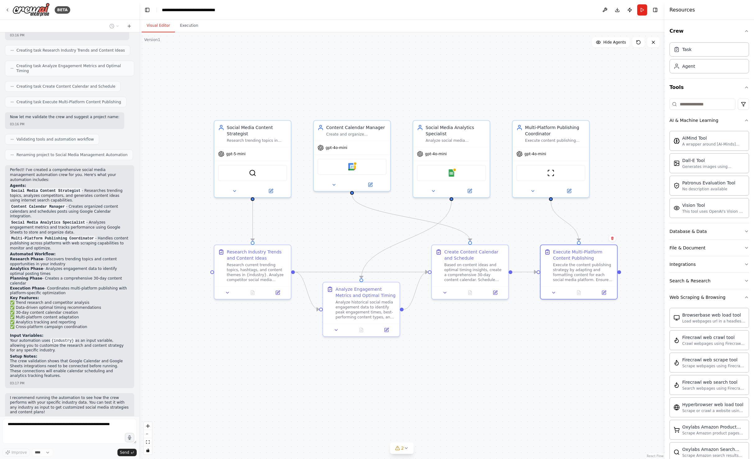
click at [137, 308] on div at bounding box center [138, 229] width 2 height 459
click at [402, 449] on span "2" at bounding box center [402, 448] width 3 height 6
click at [556, 409] on div ".deletable-edge-delete-btn { width: 20px; height: 20px; border: 0px solid #ffff…" at bounding box center [401, 245] width 525 height 426
click at [470, 93] on div ".deletable-edge-delete-btn { width: 20px; height: 20px; border: 0px solid #ffff…" at bounding box center [401, 245] width 525 height 426
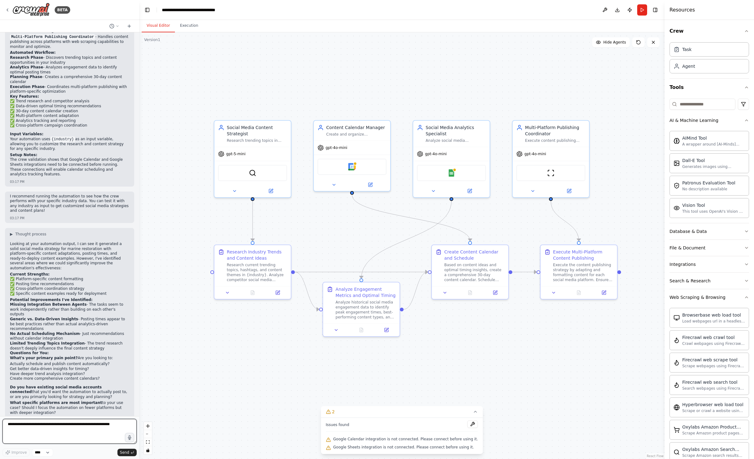
scroll to position [611, 0]
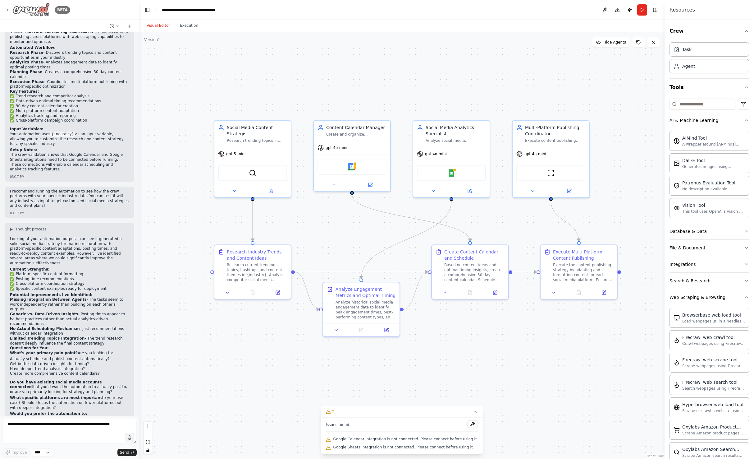
click at [8, 8] on icon at bounding box center [7, 9] width 5 height 5
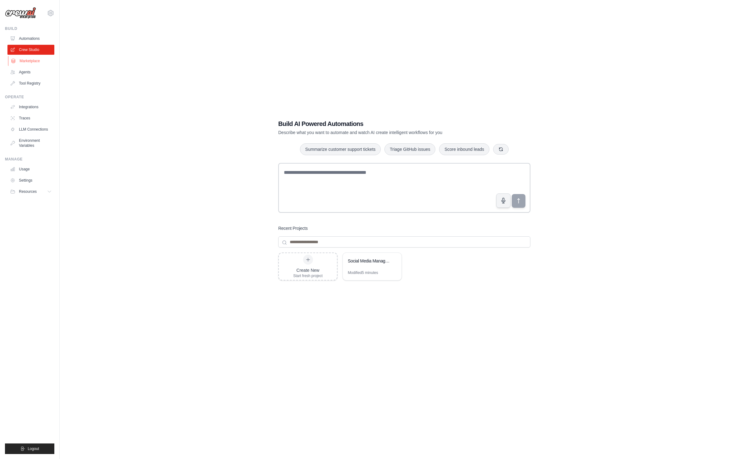
click at [35, 57] on link "Marketplace" at bounding box center [31, 61] width 47 height 10
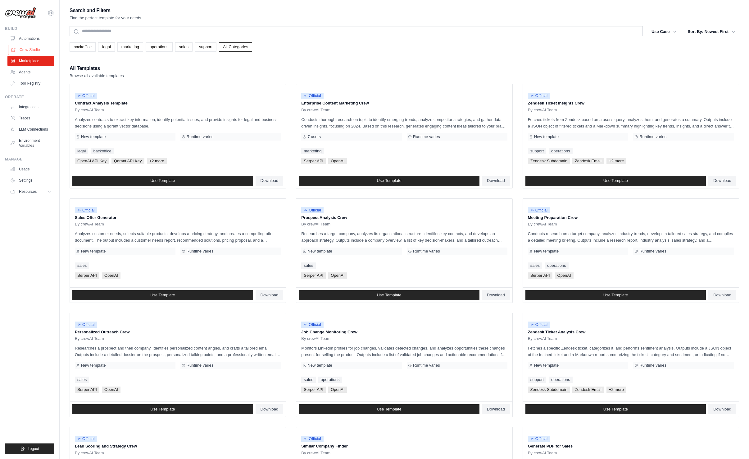
click at [35, 50] on link "Crew Studio" at bounding box center [31, 50] width 47 height 10
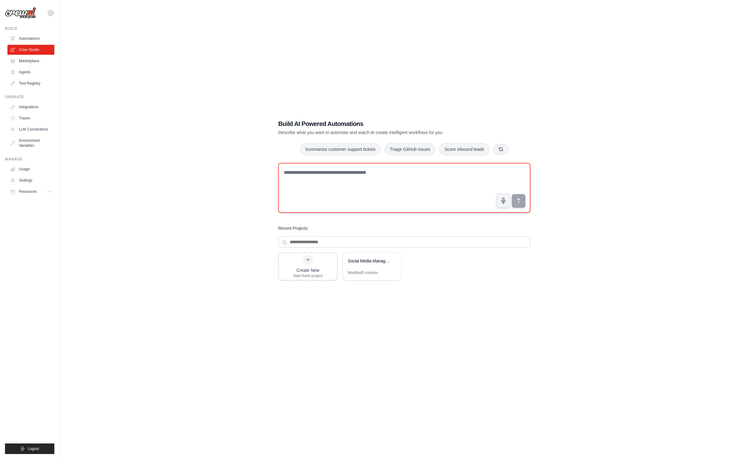
click at [331, 199] on textarea at bounding box center [404, 188] width 252 height 50
click at [382, 263] on div "Social Media Management Automation" at bounding box center [369, 261] width 43 height 6
click at [20, 167] on link "Usage" at bounding box center [31, 169] width 47 height 10
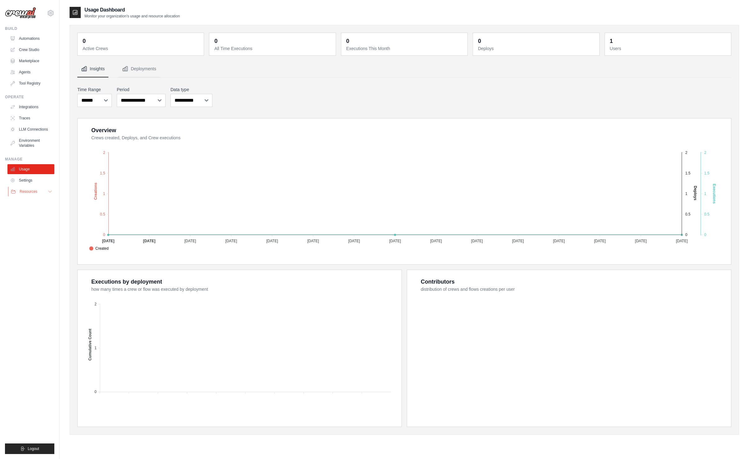
click at [44, 191] on button "Resources" at bounding box center [31, 191] width 47 height 10
click at [43, 179] on link "Settings" at bounding box center [31, 180] width 47 height 10
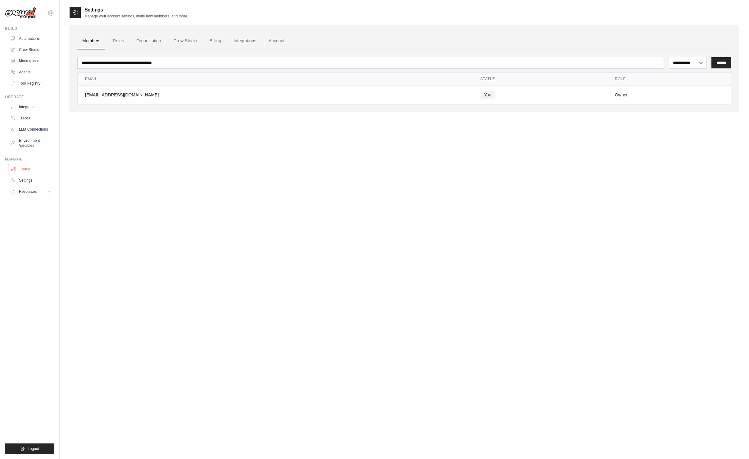
click at [44, 165] on link "Usage" at bounding box center [31, 169] width 47 height 10
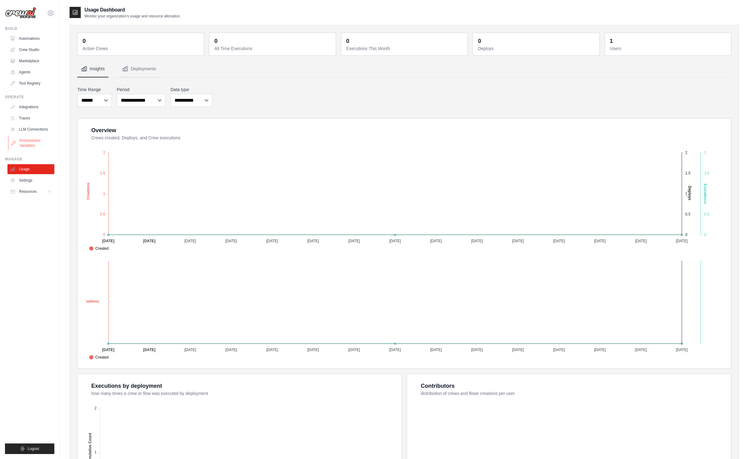
click at [40, 142] on link "Environment Variables" at bounding box center [31, 142] width 47 height 15
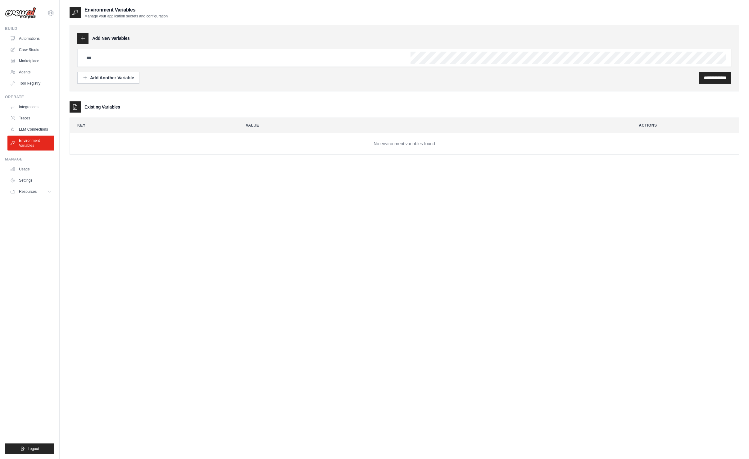
click at [40, 127] on link "LLM Connections" at bounding box center [30, 129] width 47 height 10
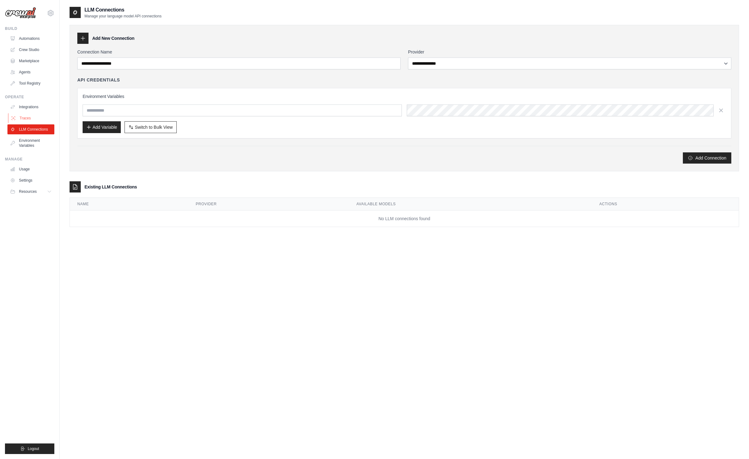
click at [39, 115] on link "Traces" at bounding box center [31, 118] width 47 height 10
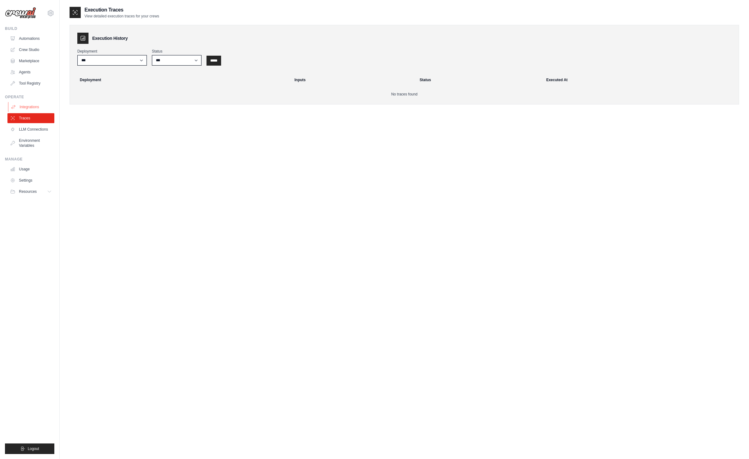
click at [42, 107] on link "Integrations" at bounding box center [31, 107] width 47 height 10
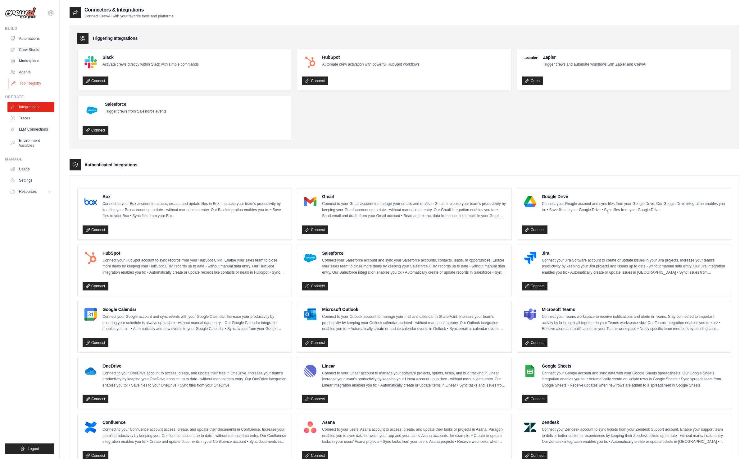
click at [40, 85] on link "Tool Registry" at bounding box center [31, 83] width 47 height 10
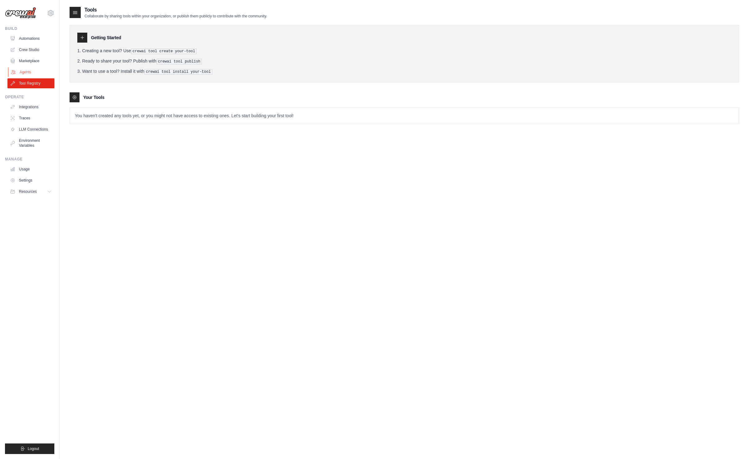
click at [39, 73] on link "Agents" at bounding box center [31, 72] width 47 height 10
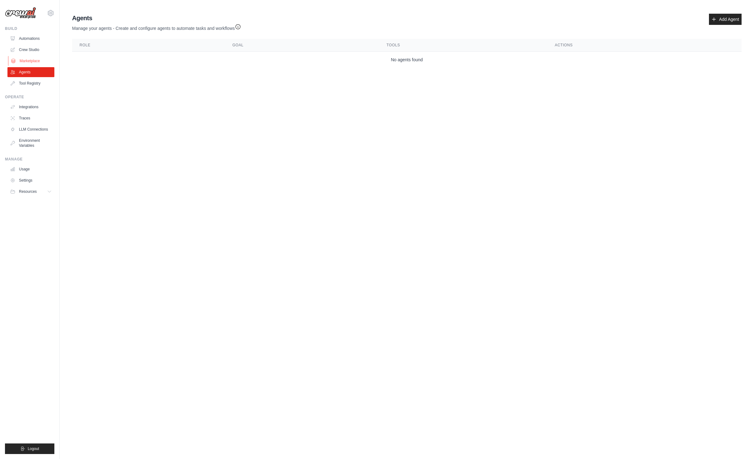
click at [38, 64] on link "Marketplace" at bounding box center [31, 61] width 47 height 10
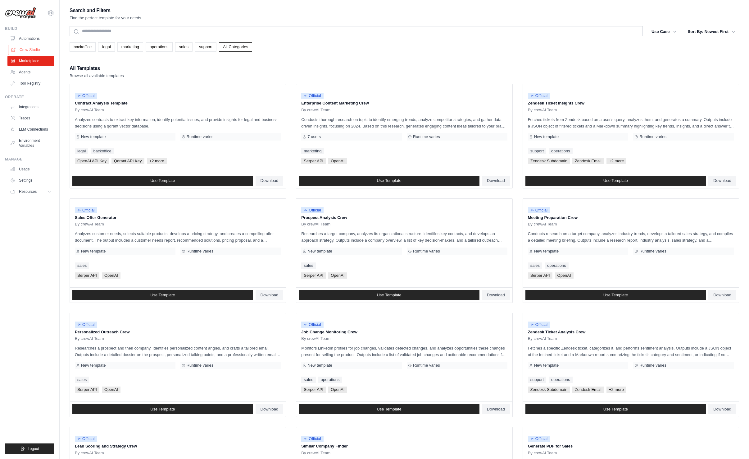
click at [39, 51] on link "Crew Studio" at bounding box center [31, 50] width 47 height 10
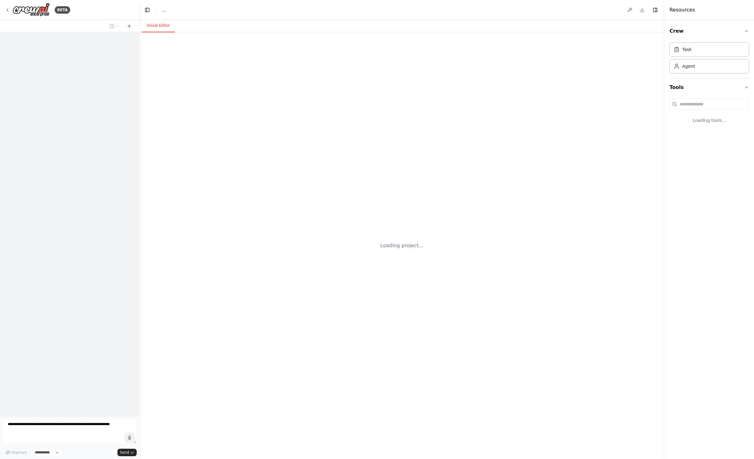
select select "****"
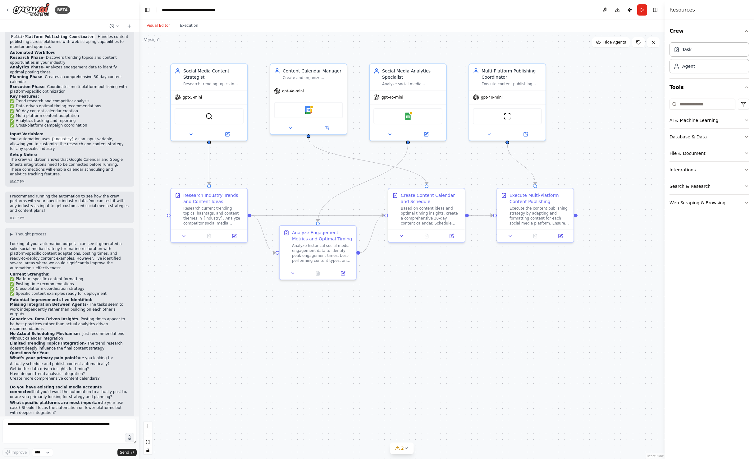
scroll to position [611, 0]
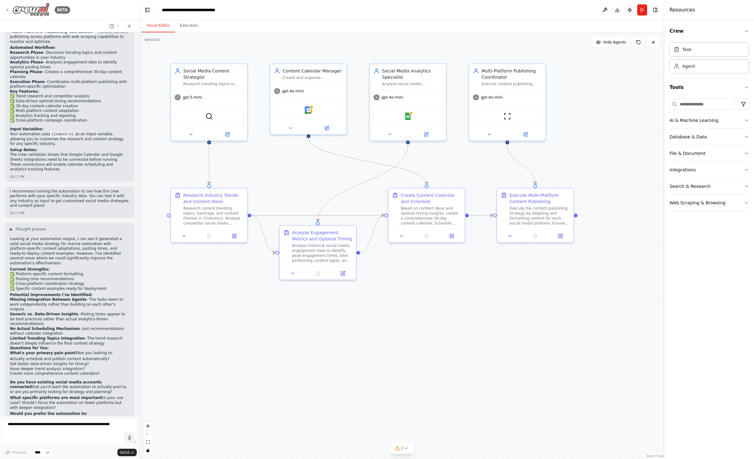
click at [39, 13] on img at bounding box center [30, 10] width 37 height 14
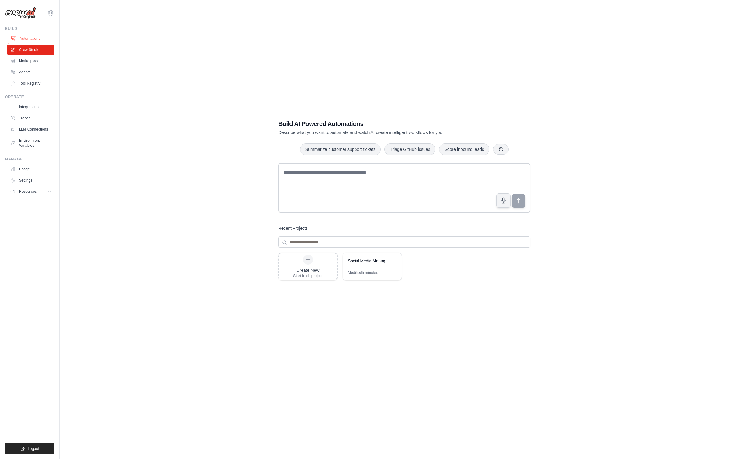
click at [36, 35] on link "Automations" at bounding box center [31, 39] width 47 height 10
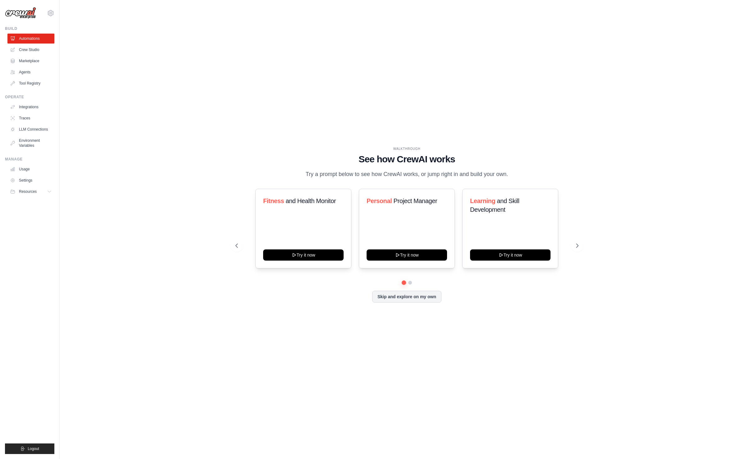
click at [407, 281] on div at bounding box center [407, 283] width 343 height 4
click at [412, 281] on button at bounding box center [410, 282] width 5 height 5
click at [403, 282] on button at bounding box center [403, 282] width 5 height 5
